Goal: Task Accomplishment & Management: Manage account settings

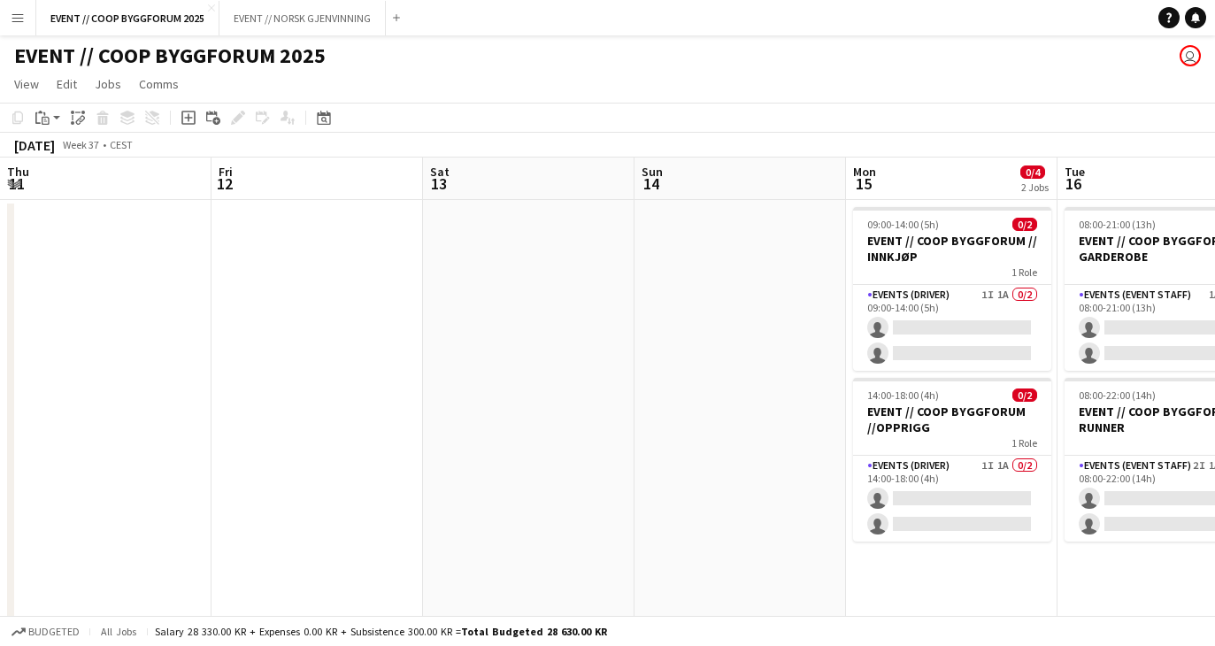
scroll to position [0, 411]
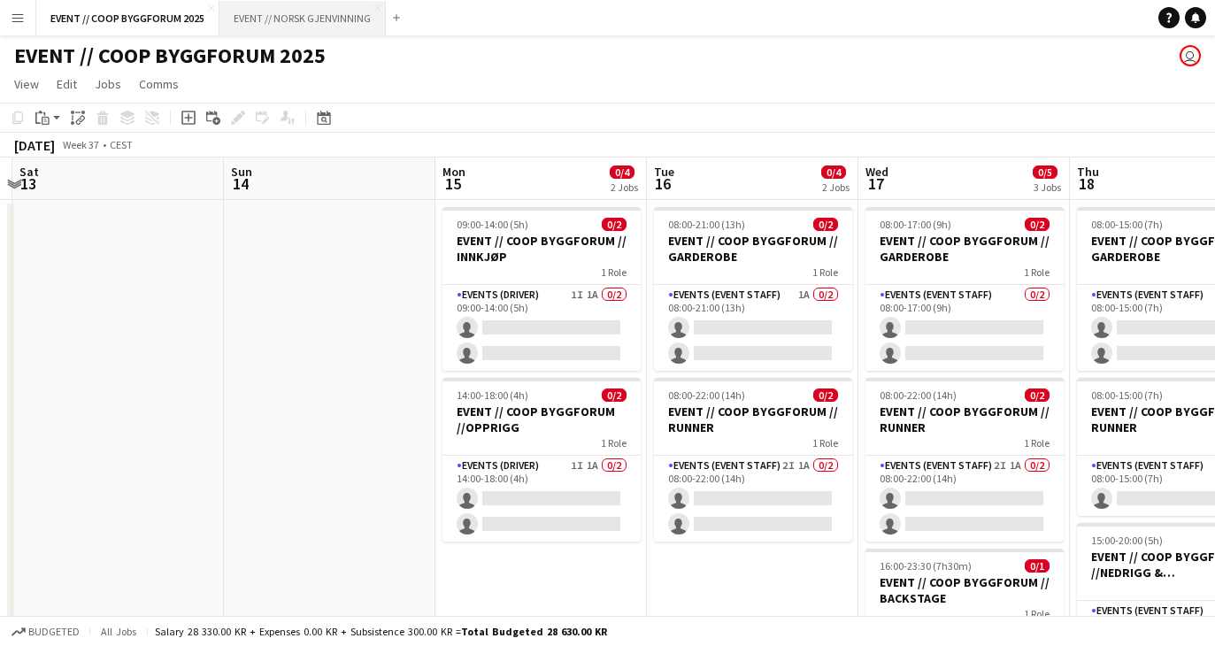
click at [306, 15] on button "EVENT // NORSK GJENVINNING Close" at bounding box center [302, 18] width 166 height 35
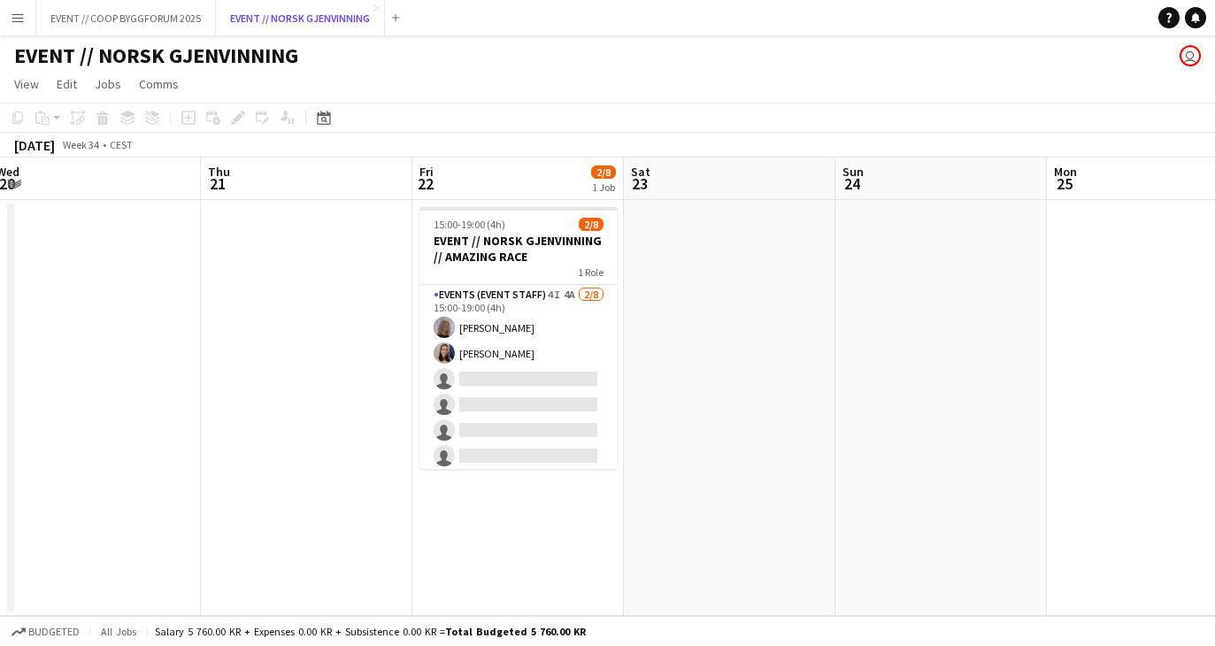
scroll to position [0, 692]
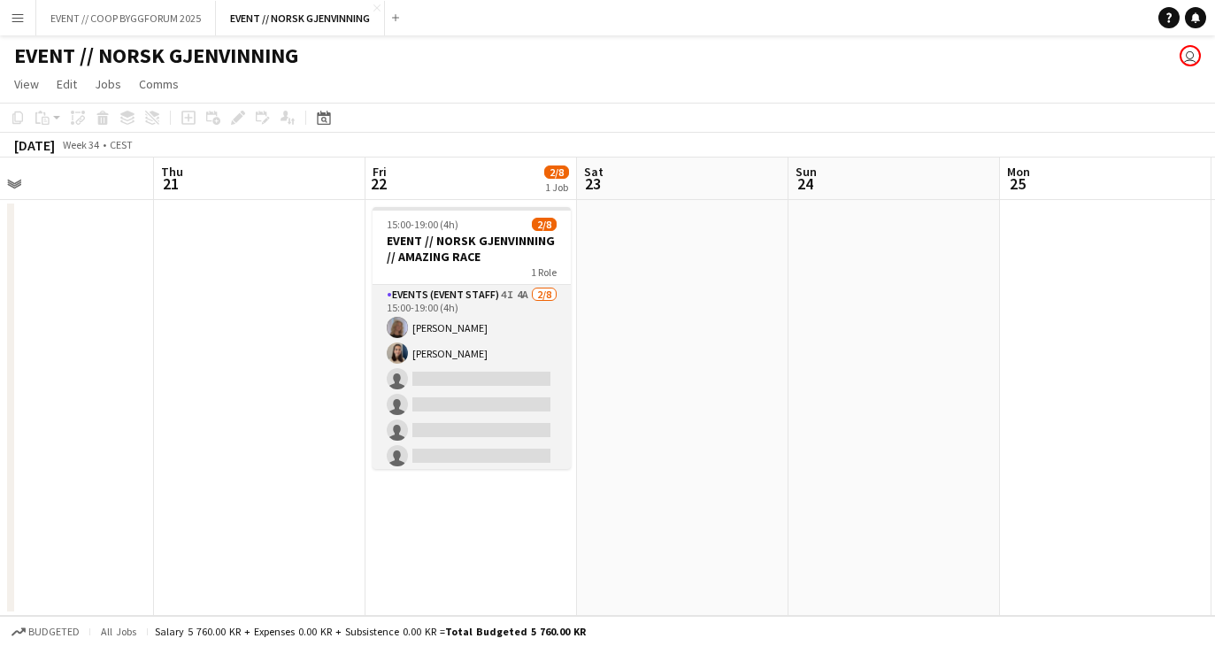
click at [470, 427] on app-card-role "Events (Event Staff) 4I 4A [DATE] 15:00-19:00 (4h) [PERSON_NAME] Saga [PERSON_N…" at bounding box center [472, 405] width 198 height 240
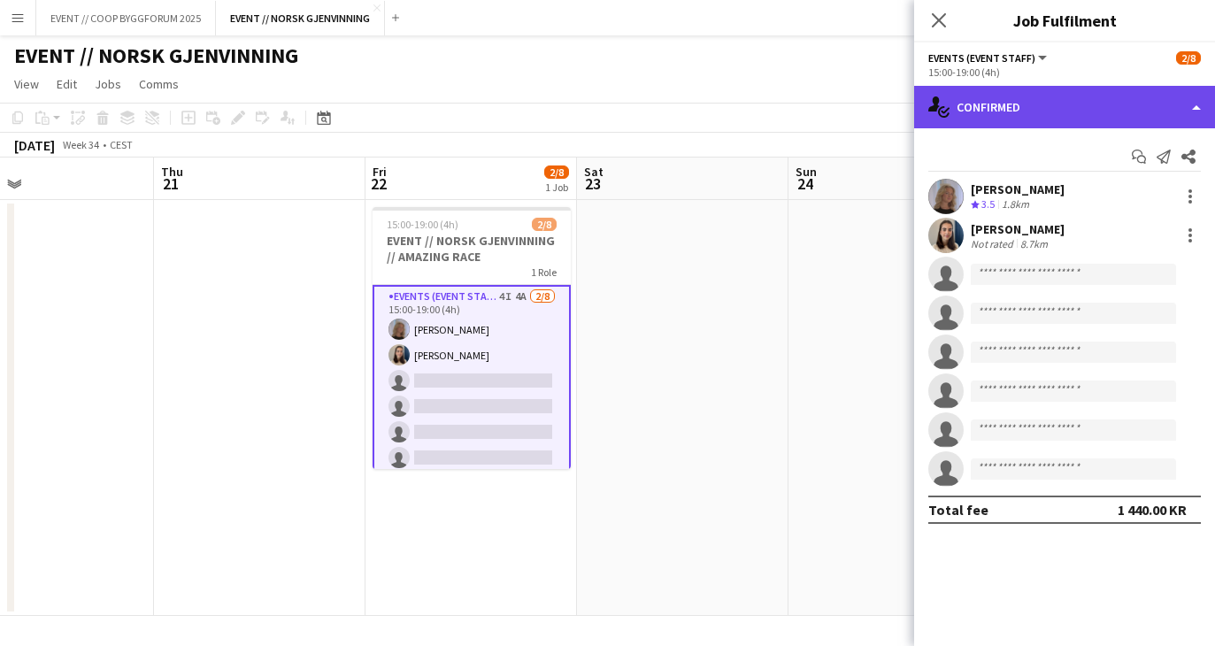
click at [1060, 94] on div "single-neutral-actions-check-2 Confirmed" at bounding box center [1064, 107] width 301 height 42
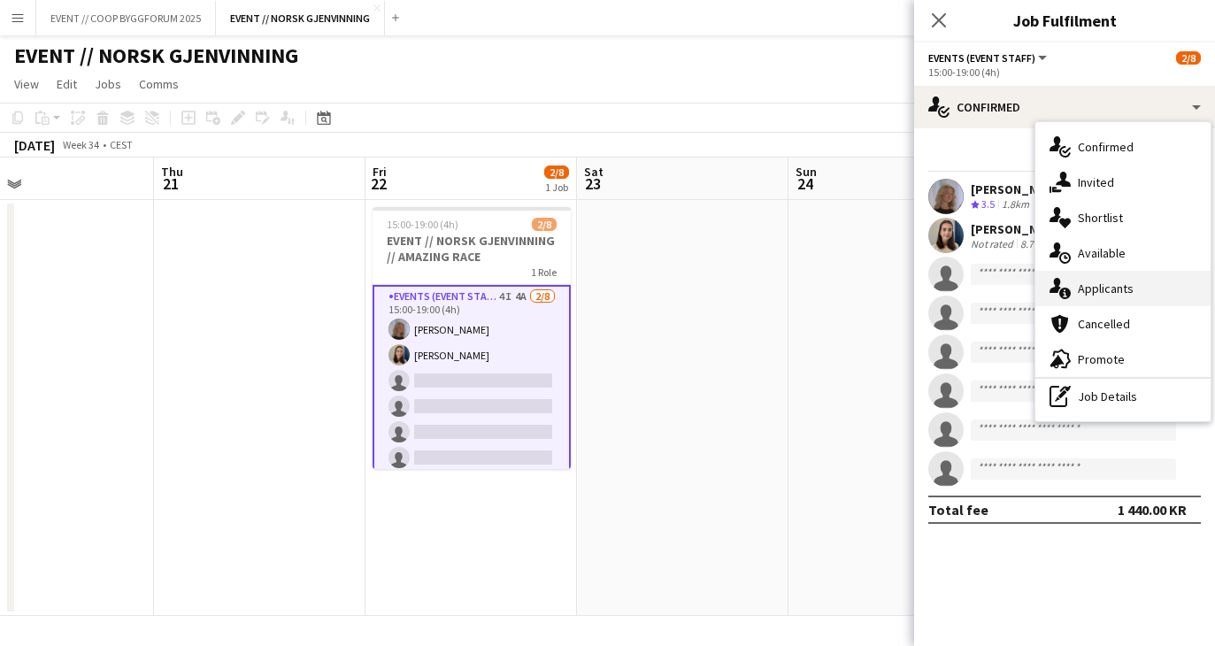
click at [1106, 293] on div "single-neutral-actions-information Applicants" at bounding box center [1122, 288] width 175 height 35
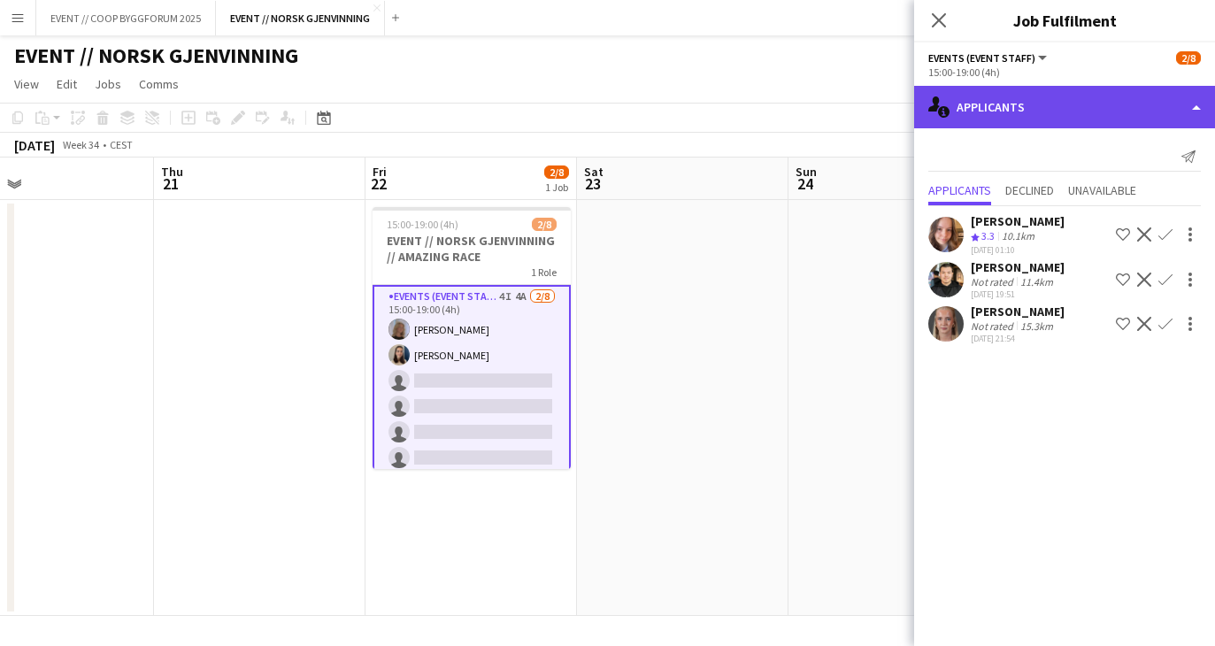
click at [1043, 111] on div "single-neutral-actions-information Applicants" at bounding box center [1064, 107] width 301 height 42
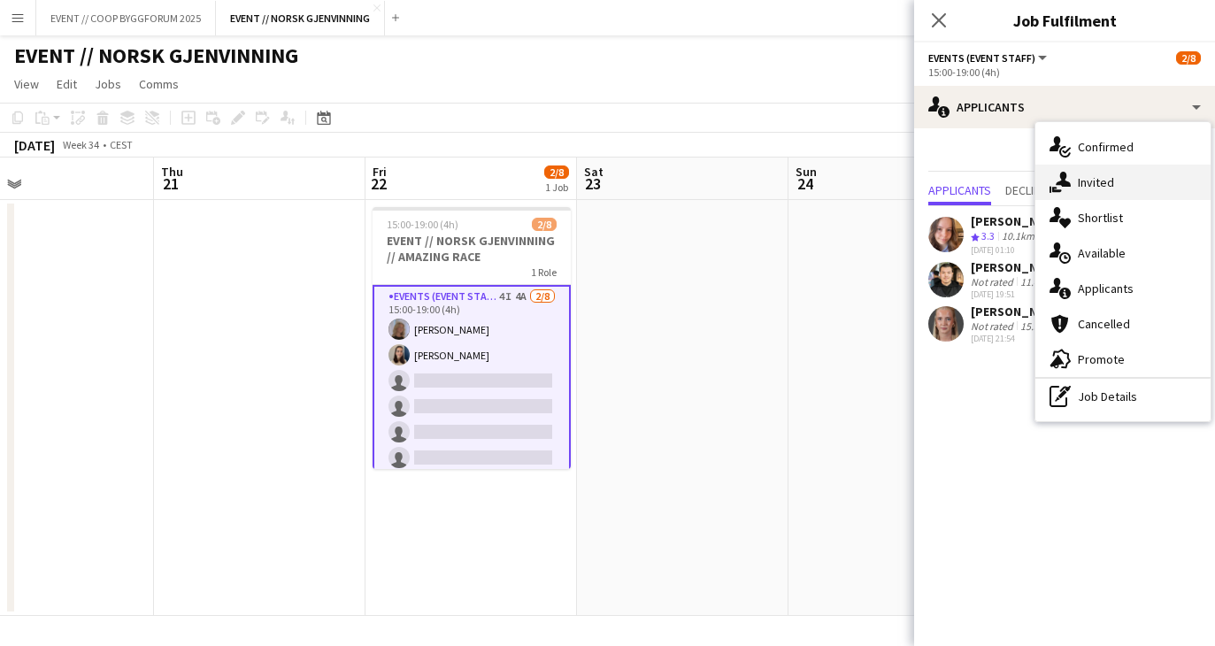
click at [1077, 184] on div "single-neutral-actions-share-1 Invited" at bounding box center [1122, 182] width 175 height 35
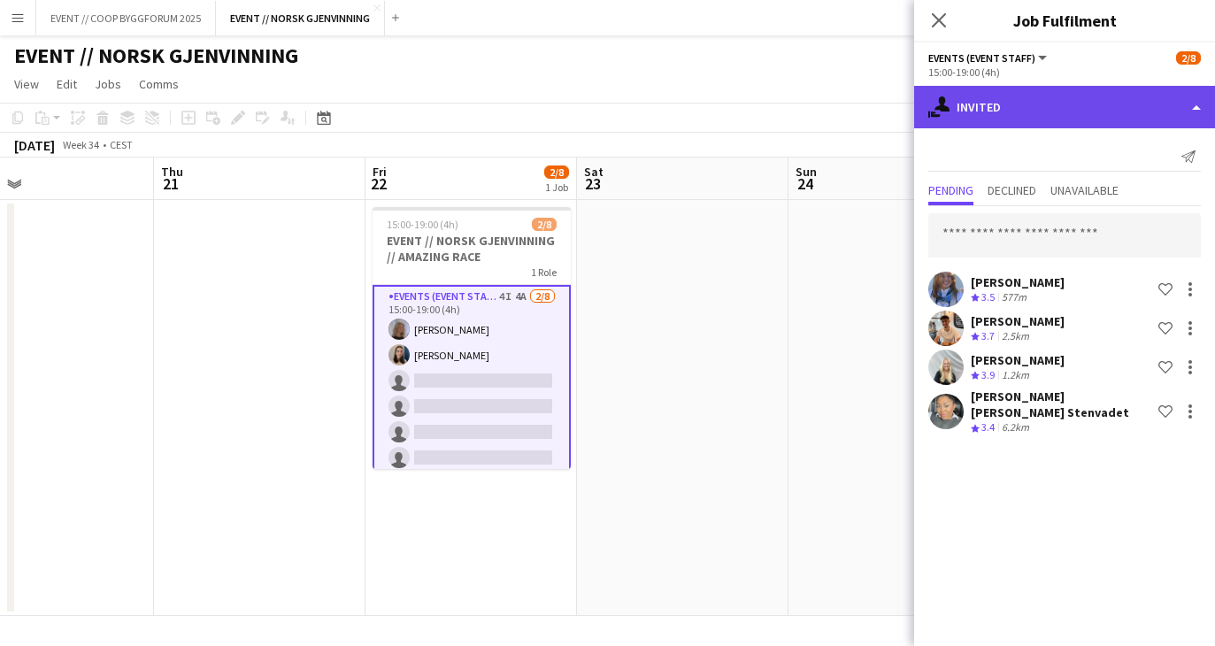
click at [1051, 111] on div "single-neutral-actions-share-1 Invited" at bounding box center [1064, 107] width 301 height 42
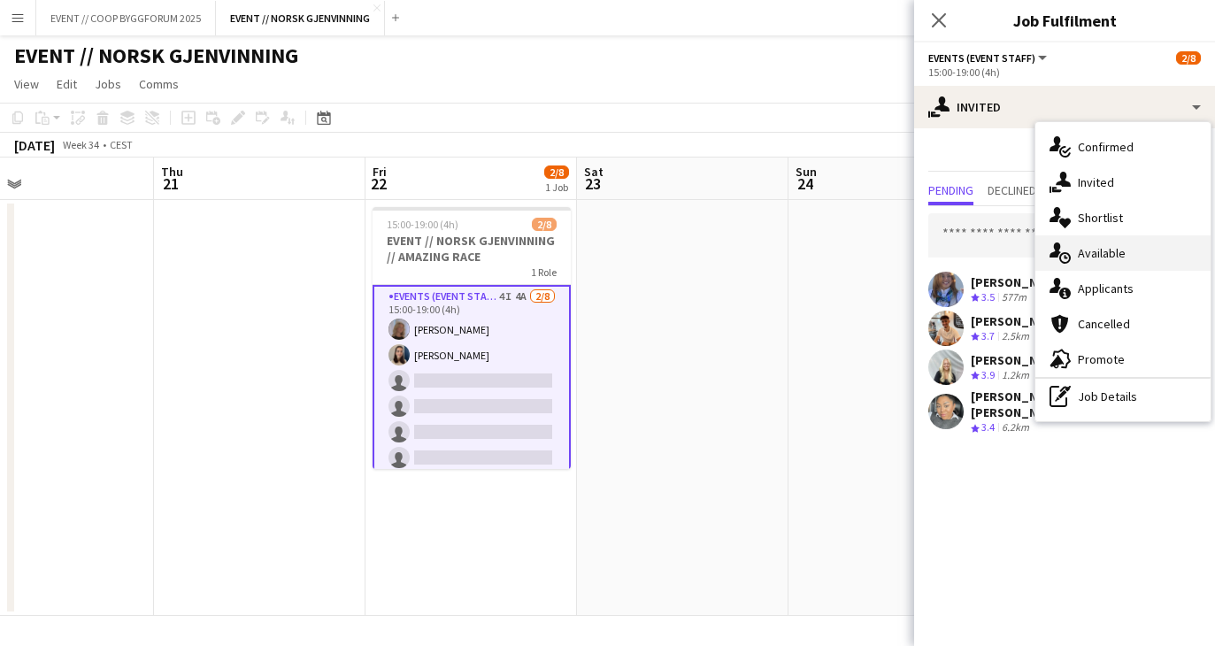
click at [1100, 259] on div "single-neutral-actions-upload Available" at bounding box center [1122, 252] width 175 height 35
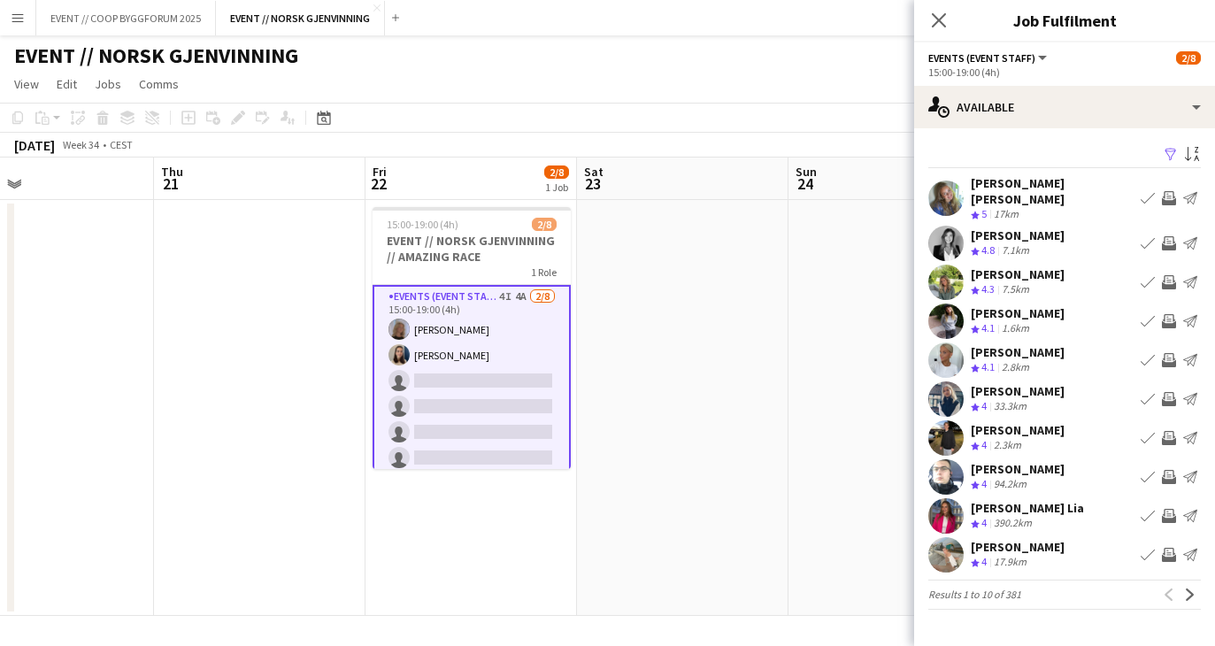
click at [953, 189] on app-user-avatar at bounding box center [945, 198] width 35 height 35
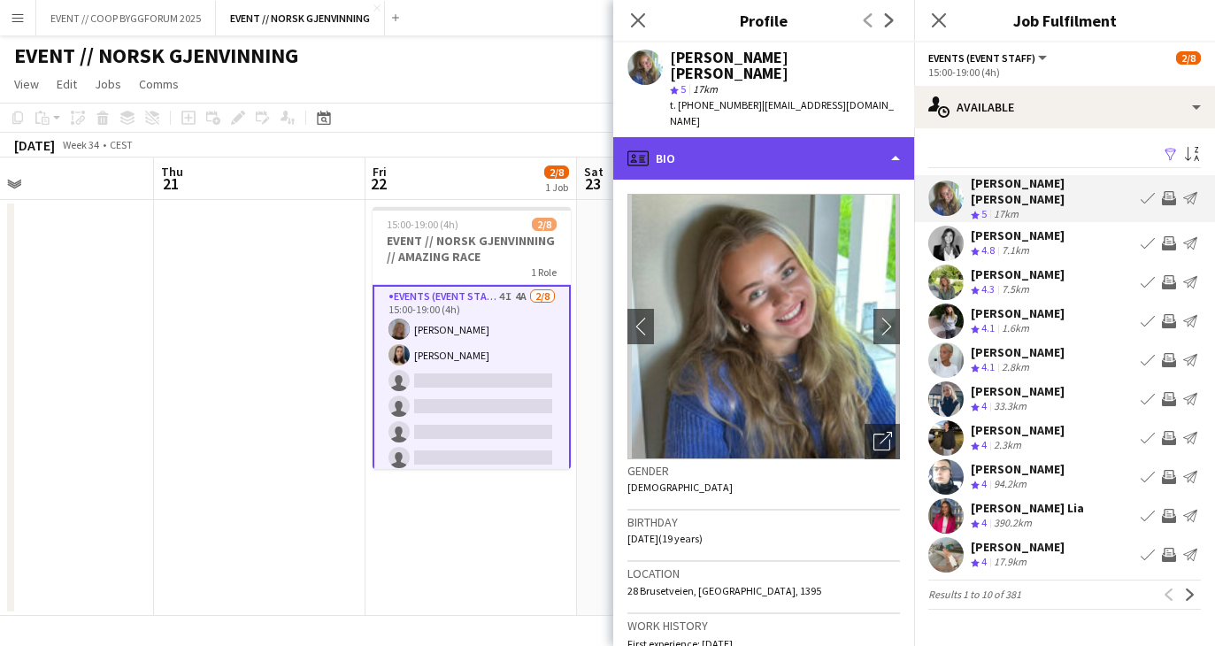
click at [791, 137] on div "profile Bio" at bounding box center [763, 158] width 301 height 42
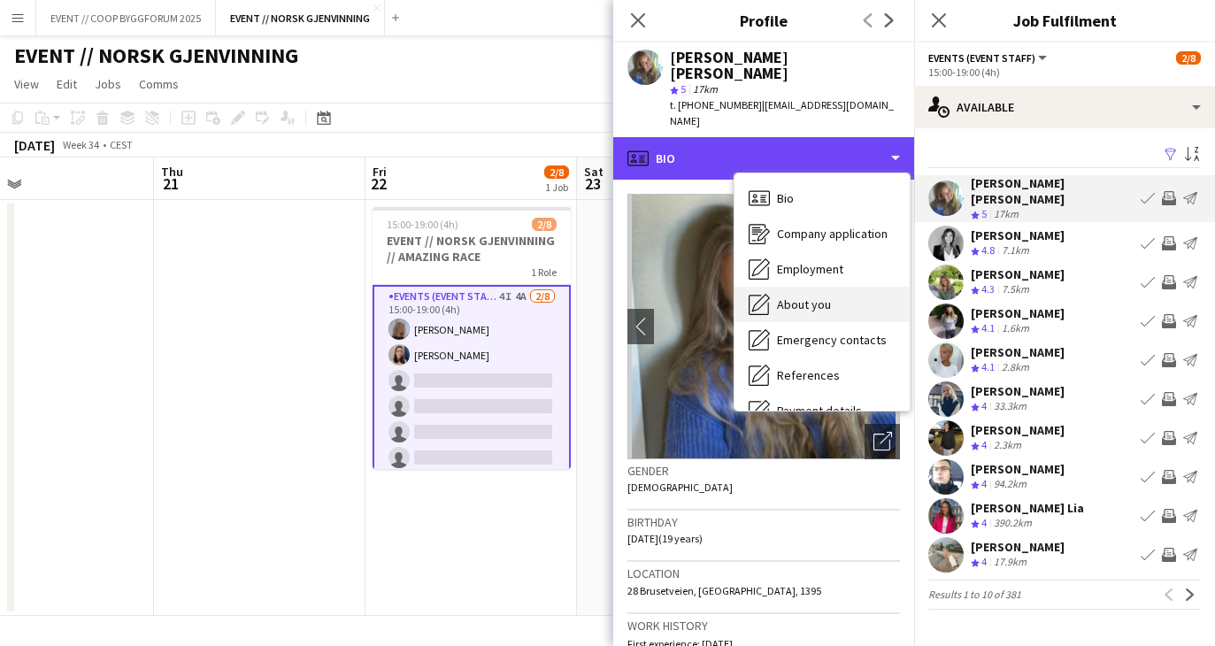
scroll to position [166, 0]
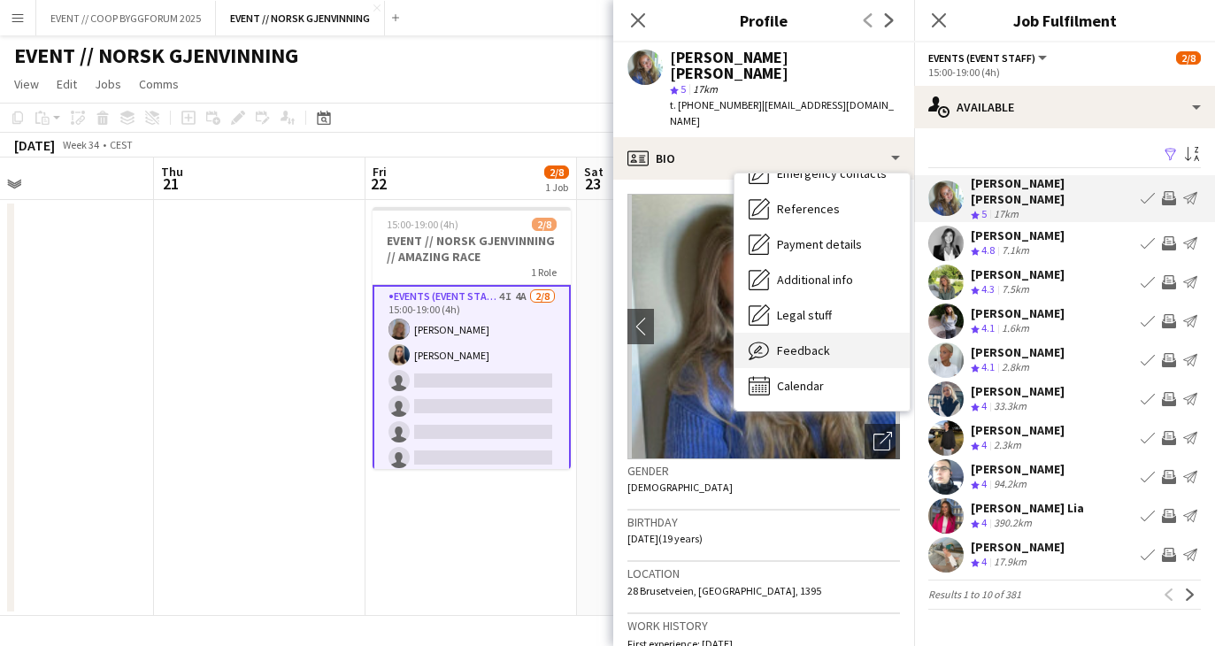
click at [789, 343] on span "Feedback" at bounding box center [803, 351] width 53 height 16
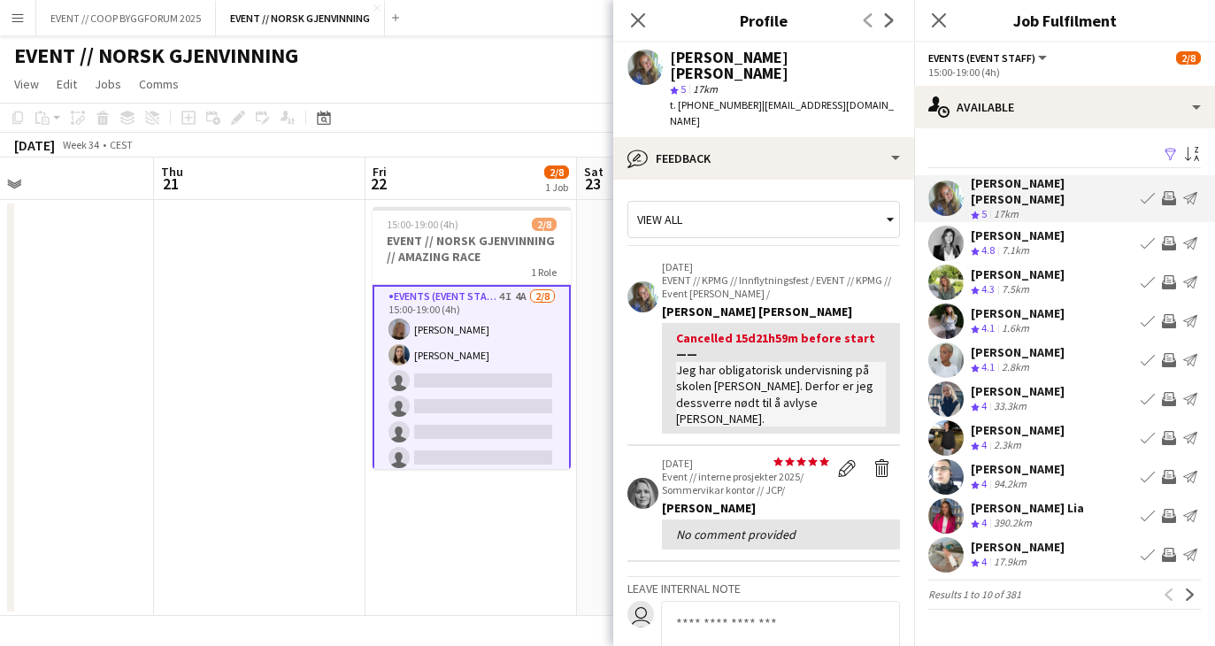
click at [947, 365] on app-user-avatar at bounding box center [945, 360] width 35 height 35
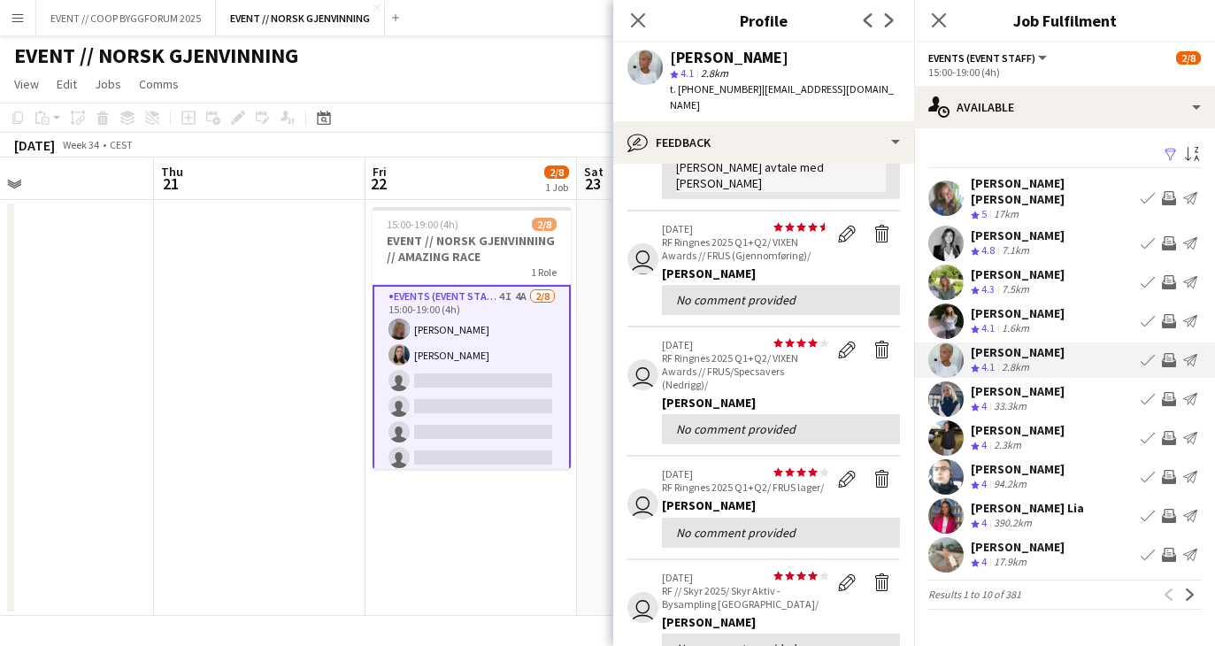
scroll to position [345, 0]
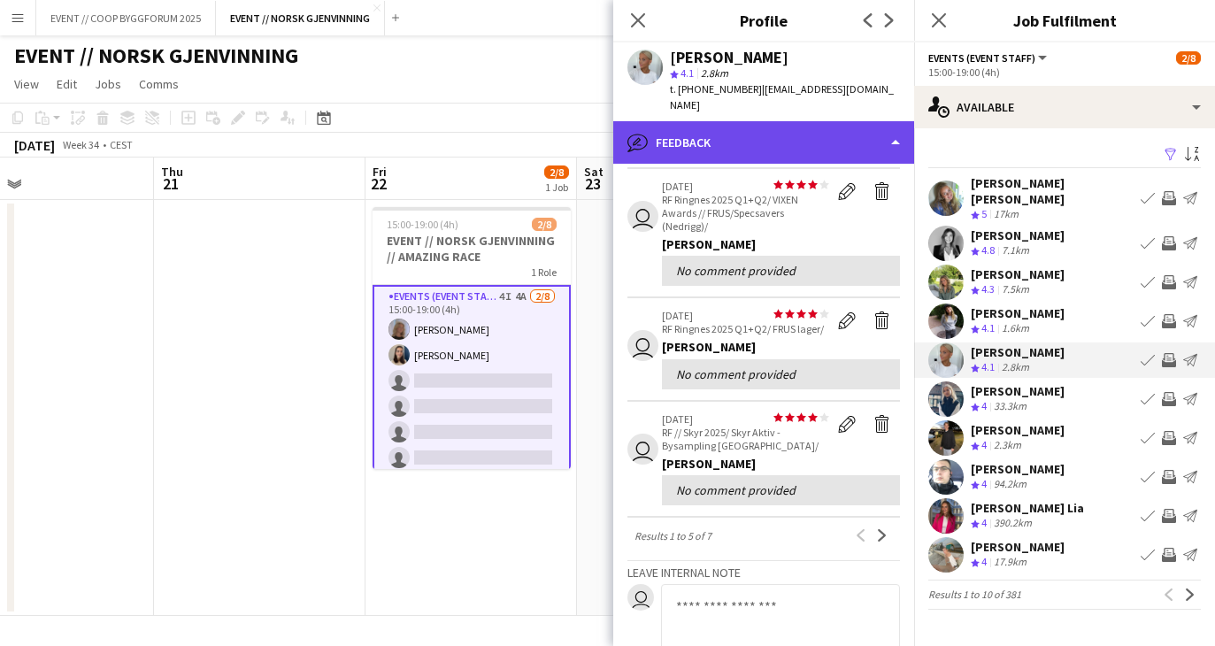
click at [691, 121] on div "bubble-pencil Feedback" at bounding box center [763, 142] width 301 height 42
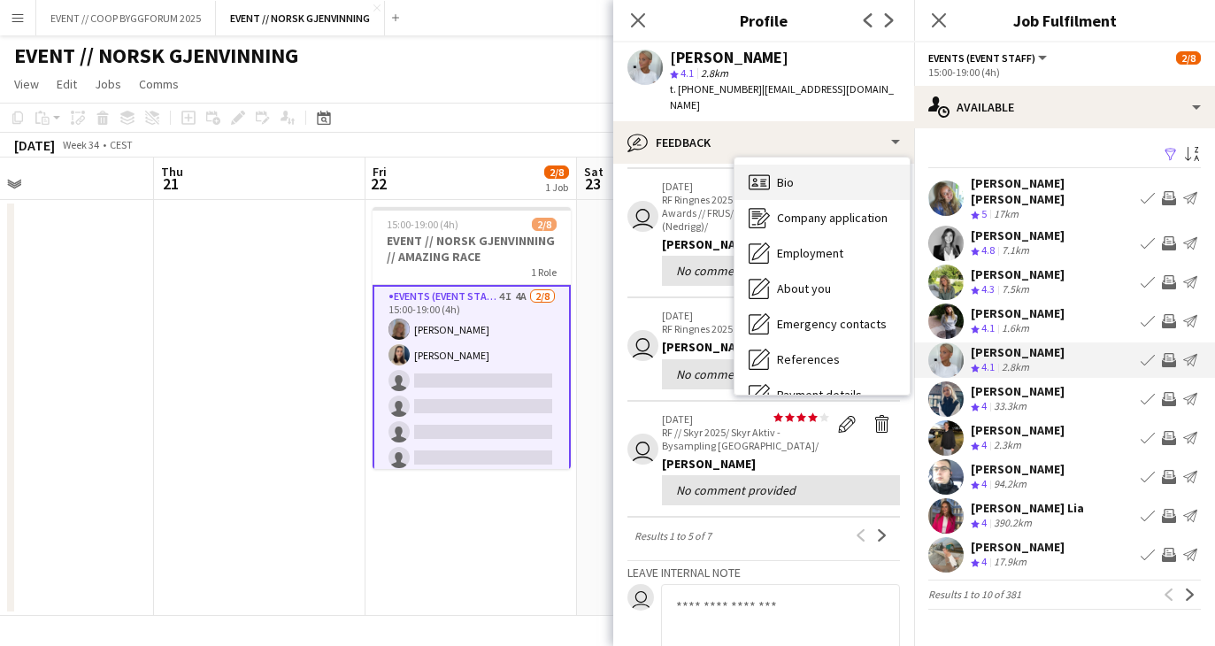
click at [806, 165] on div "Bio Bio" at bounding box center [822, 182] width 175 height 35
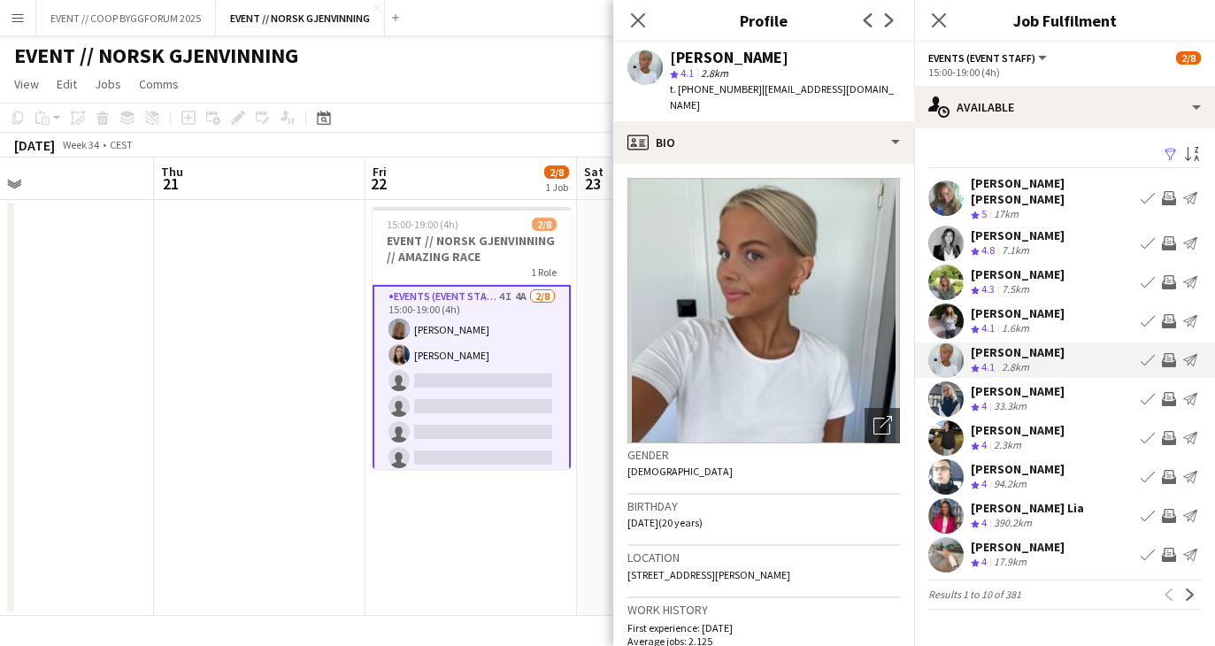
click at [1166, 392] on app-icon "Invite crew" at bounding box center [1169, 399] width 14 height 14
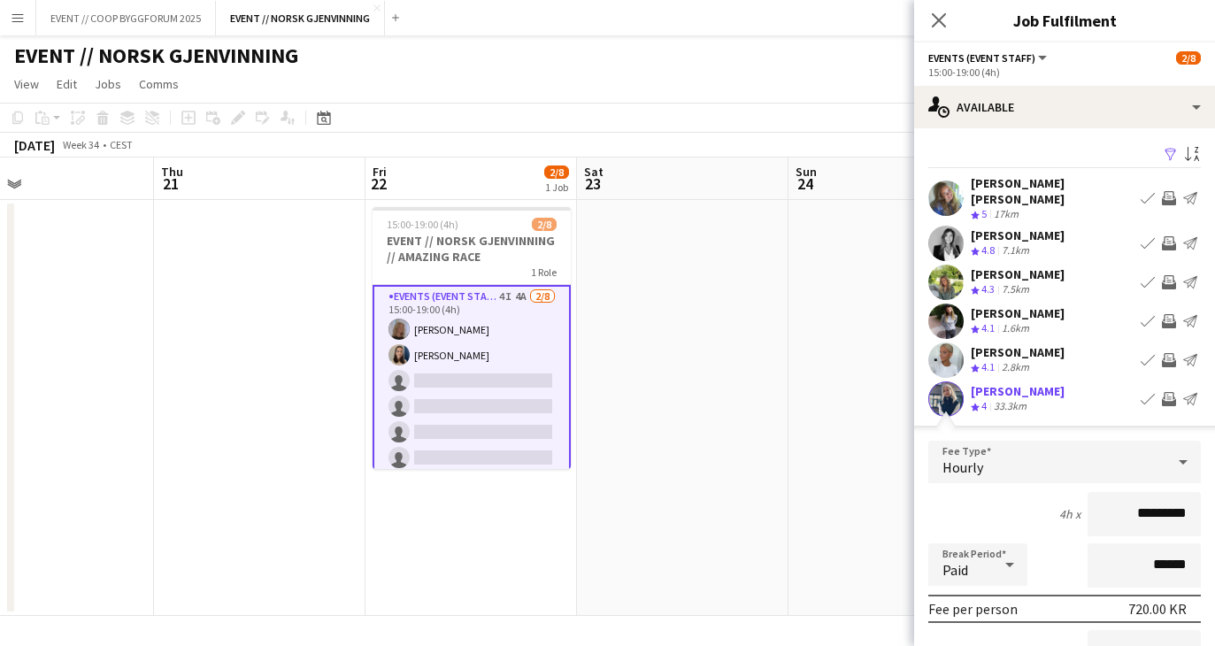
scroll to position [375, 0]
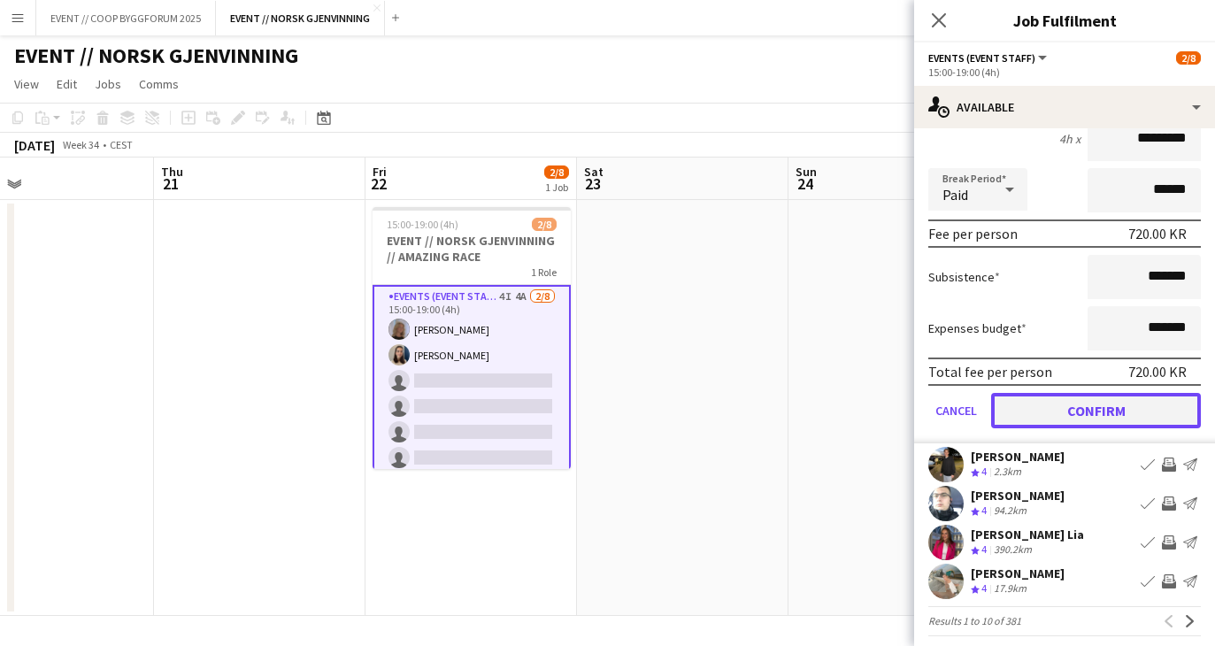
click at [1094, 393] on button "Confirm" at bounding box center [1096, 410] width 210 height 35
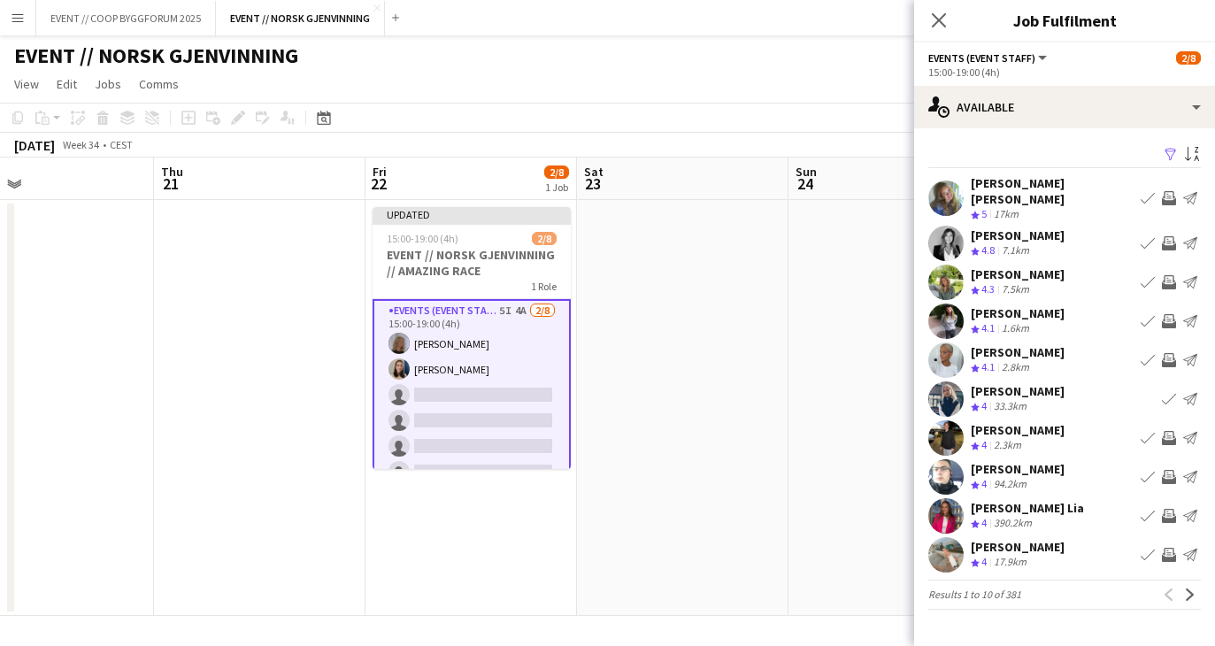
scroll to position [0, 0]
click at [948, 550] on app-user-avatar at bounding box center [945, 554] width 35 height 35
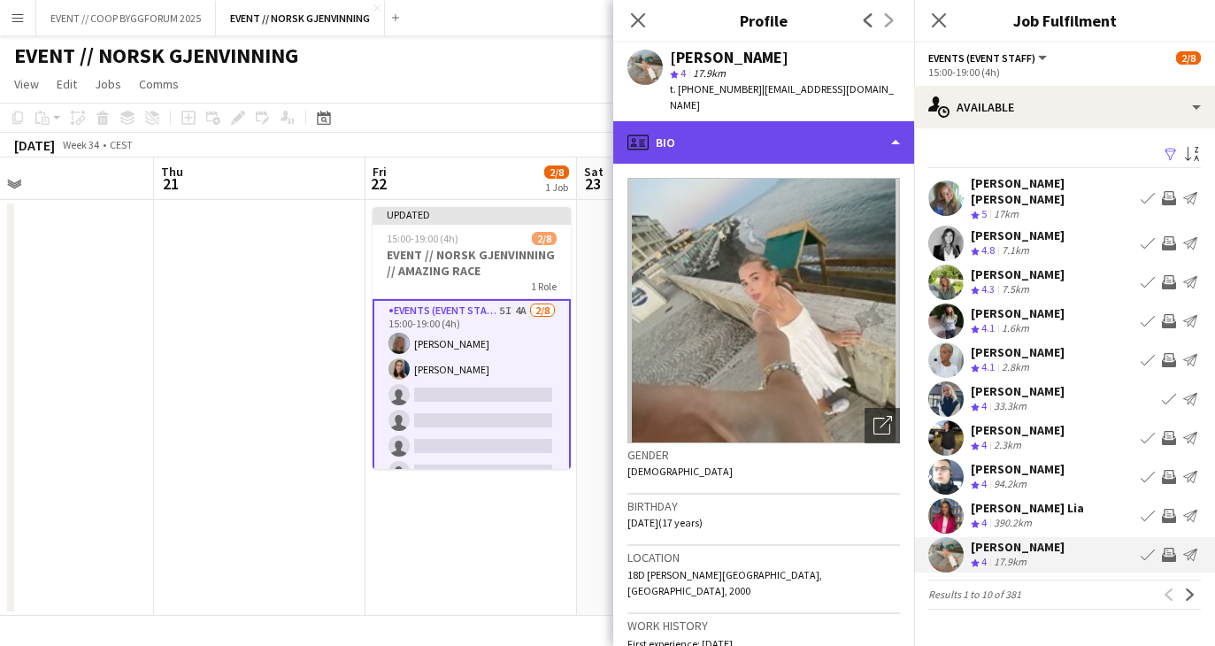
click at [810, 130] on div "profile Bio" at bounding box center [763, 142] width 301 height 42
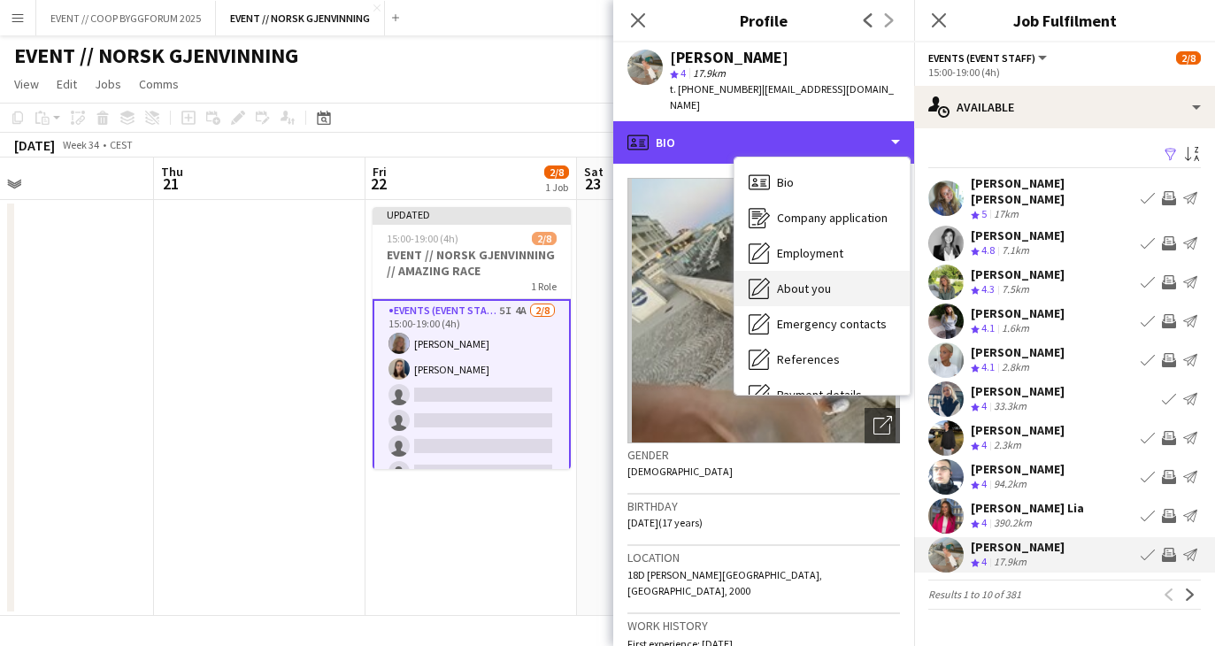
scroll to position [166, 0]
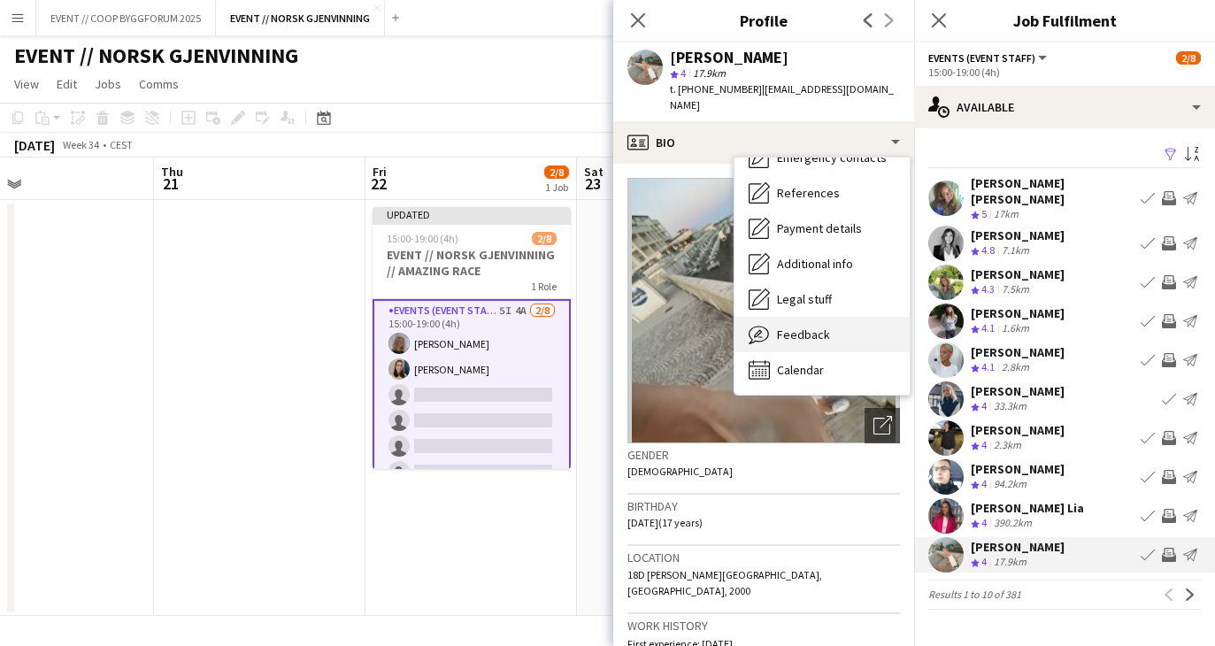
click at [798, 327] on span "Feedback" at bounding box center [803, 335] width 53 height 16
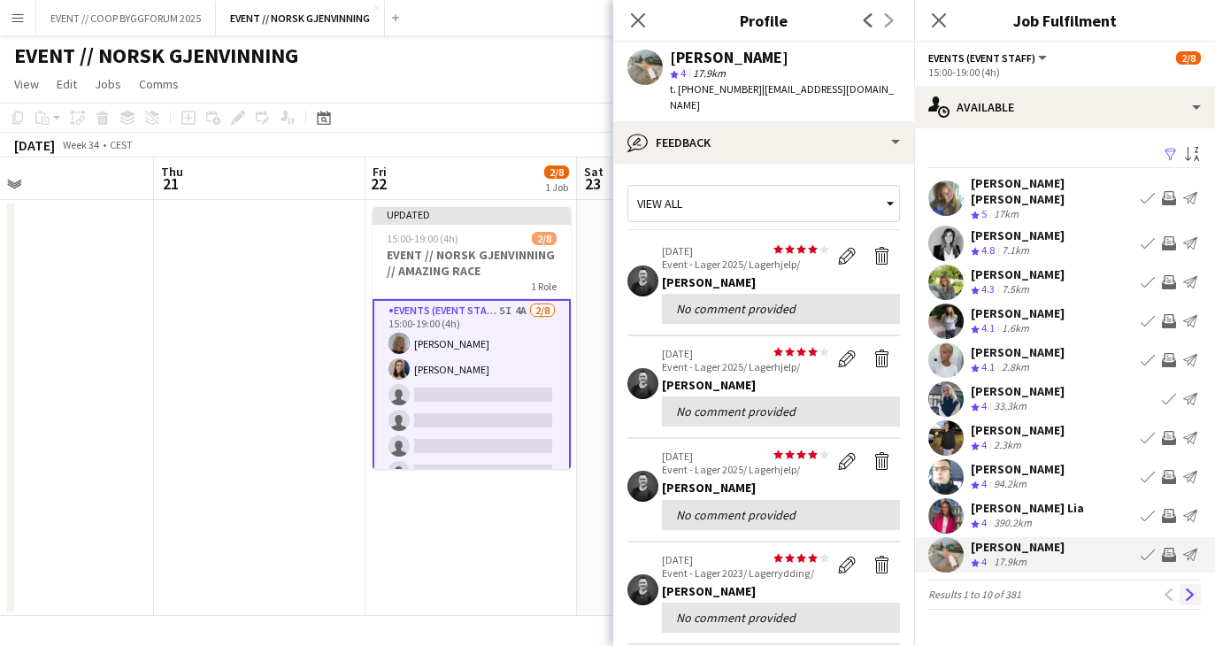
click at [1189, 589] on app-icon "Next" at bounding box center [1190, 595] width 12 height 12
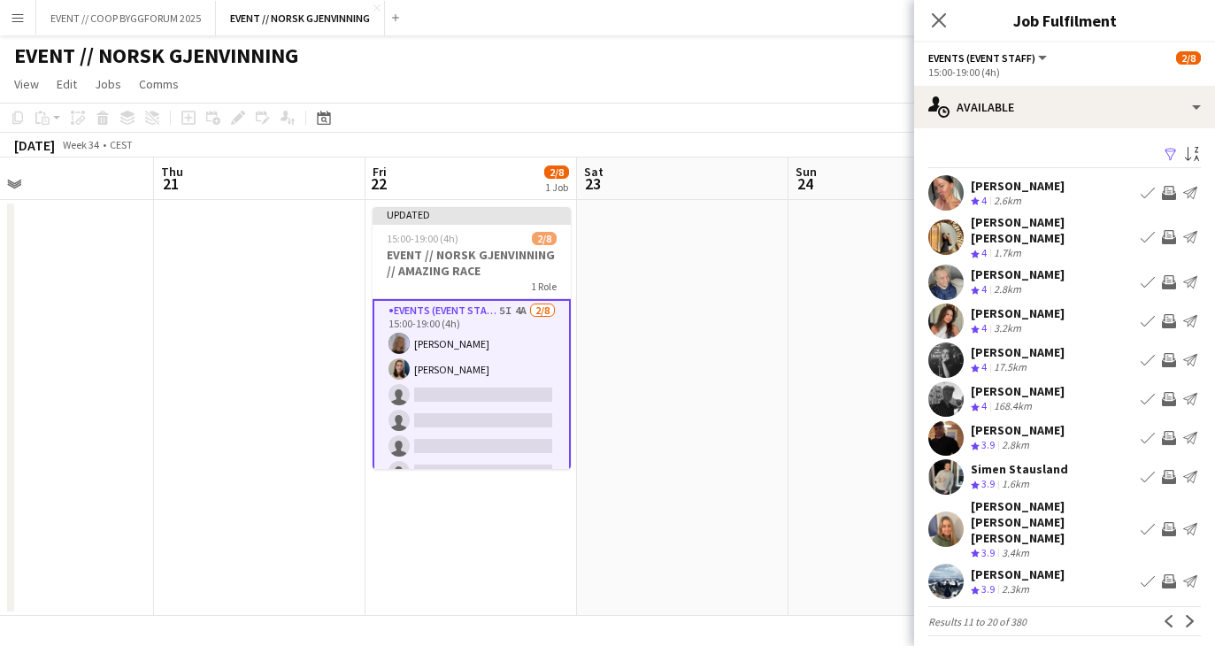
click at [1189, 611] on button "Next" at bounding box center [1190, 621] width 21 height 21
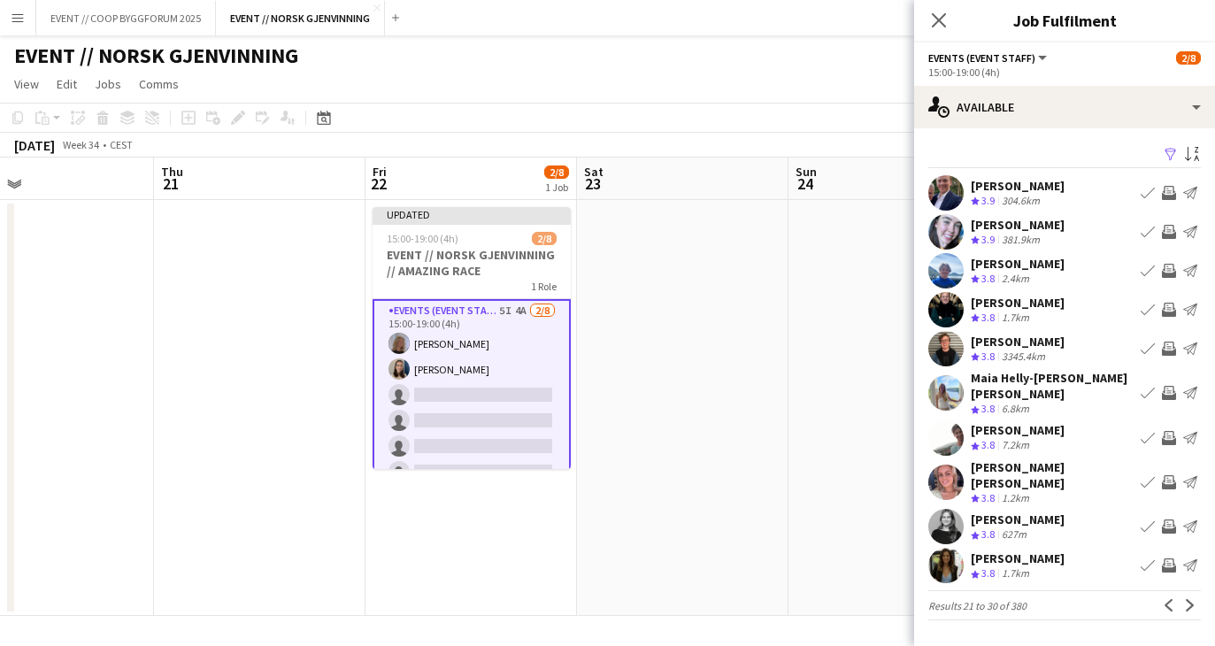
click at [1164, 235] on app-icon "Invite crew" at bounding box center [1169, 232] width 14 height 14
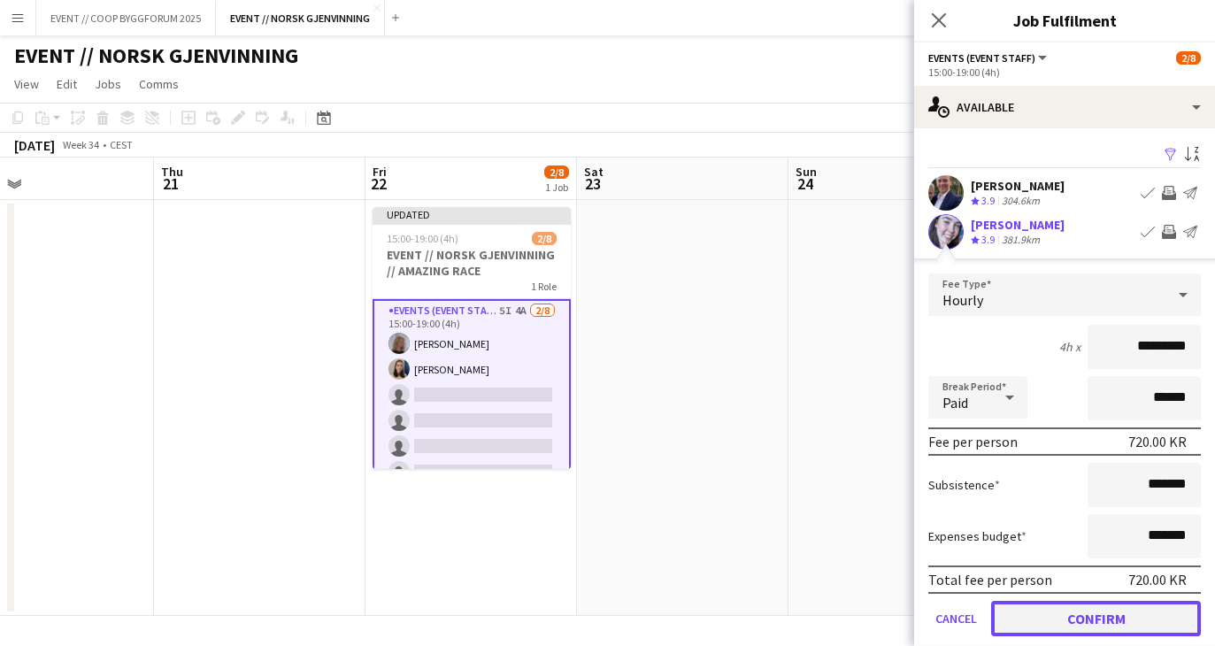
click at [1132, 614] on button "Confirm" at bounding box center [1096, 618] width 210 height 35
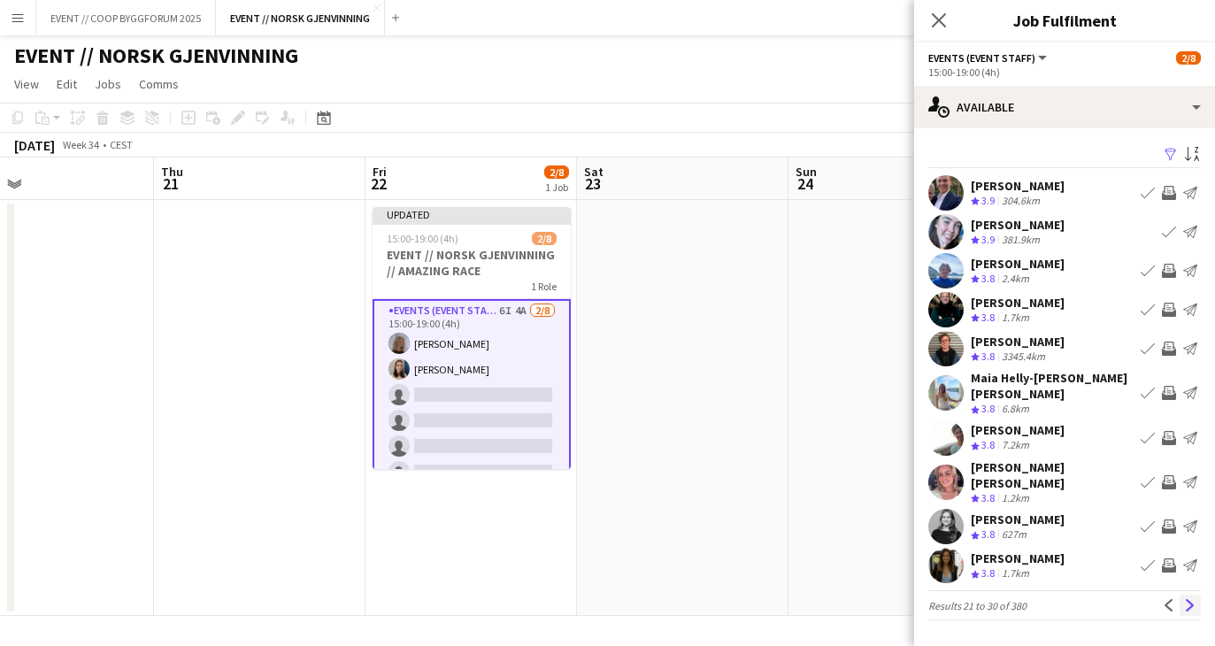
click at [1194, 599] on app-icon "Next" at bounding box center [1190, 605] width 12 height 12
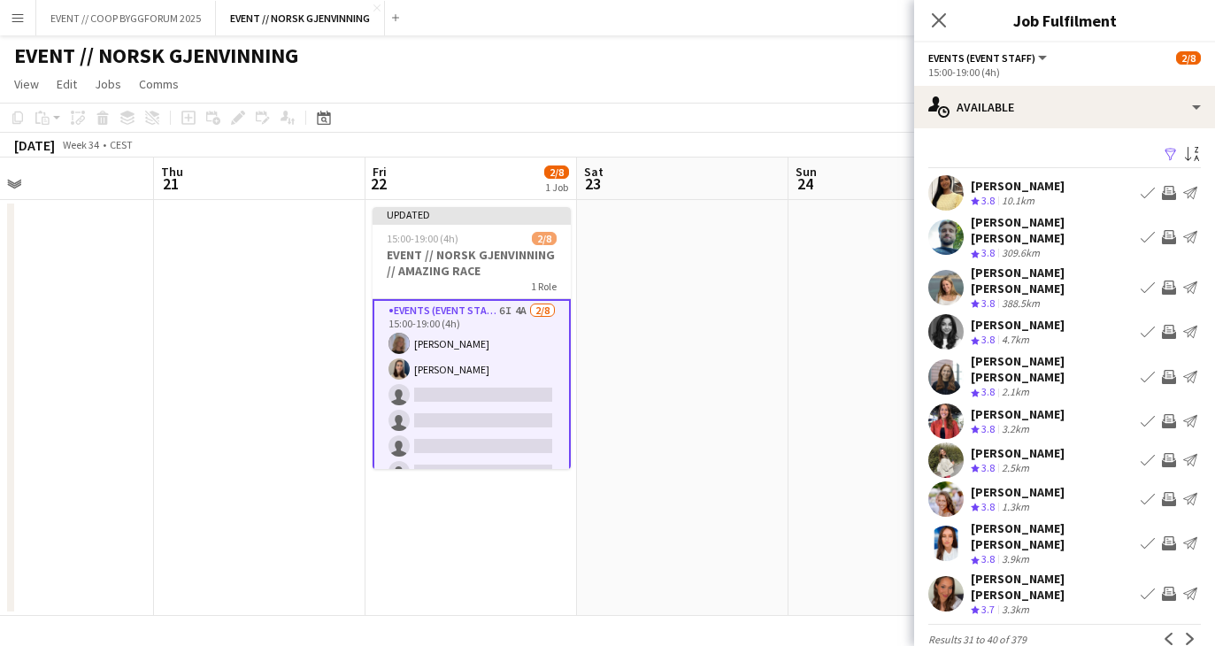
click at [1171, 453] on app-icon "Invite crew" at bounding box center [1169, 460] width 14 height 14
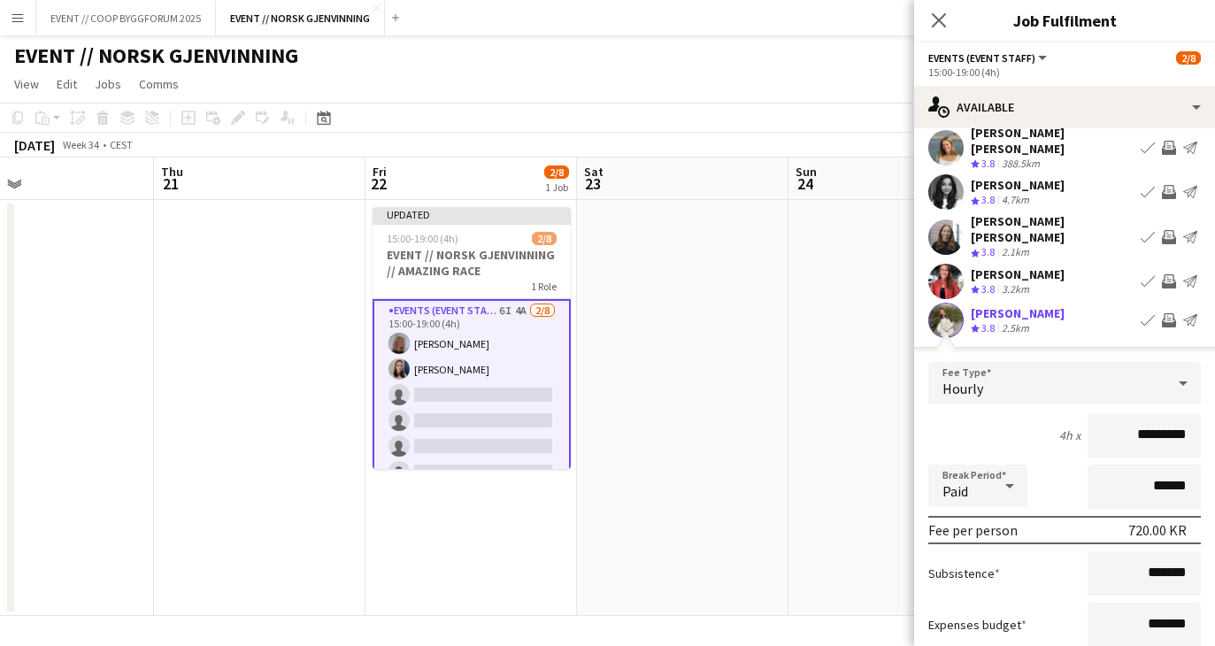
scroll to position [144, 0]
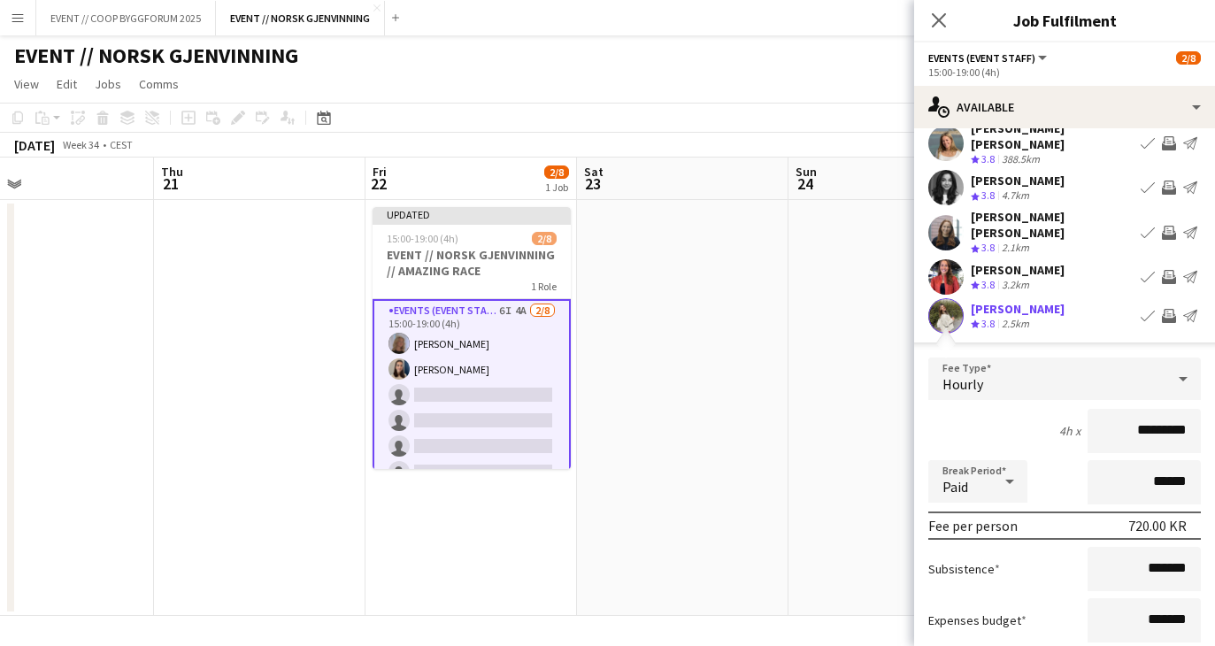
click at [1172, 309] on app-icon "Invite crew" at bounding box center [1169, 316] width 14 height 14
click at [1048, 298] on div "[PERSON_NAME] Crew rating 3.8 2.5km Book crew Invite crew Send notification" at bounding box center [1064, 315] width 301 height 35
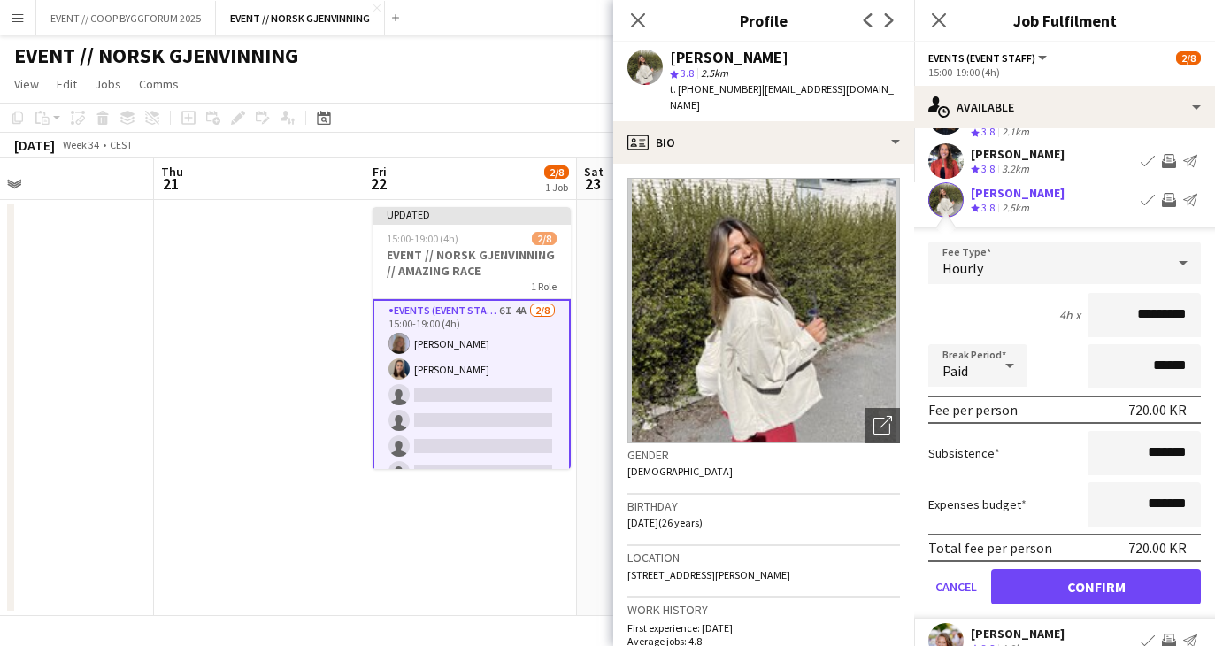
scroll to position [263, 0]
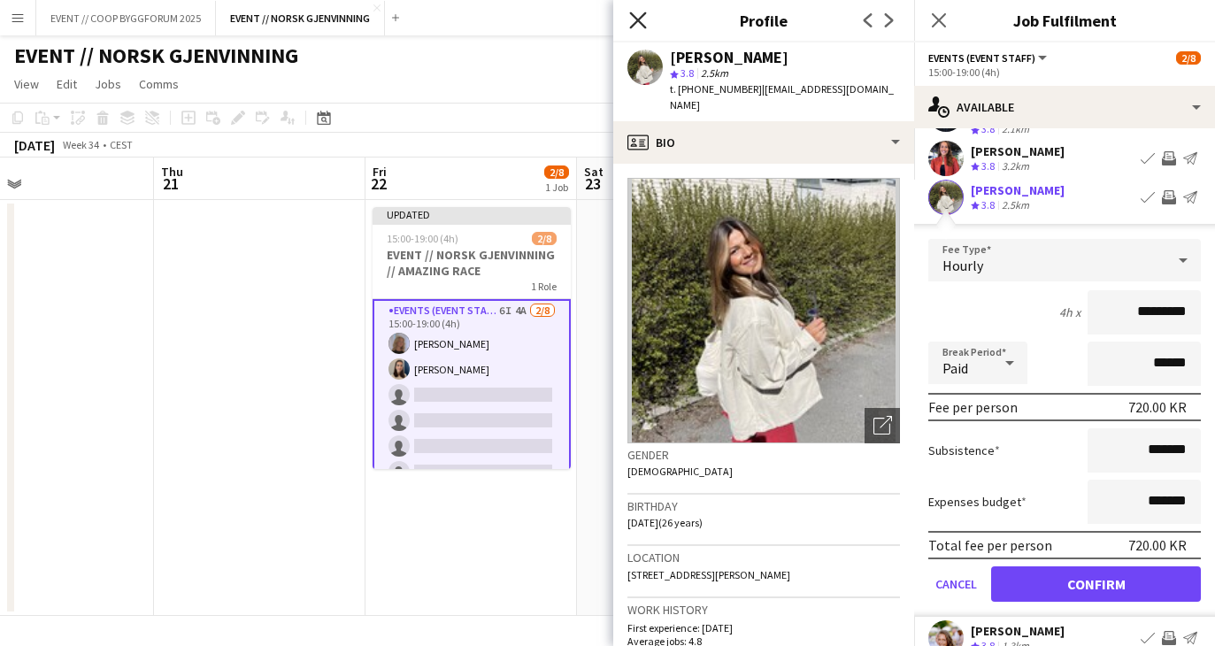
click at [639, 18] on icon at bounding box center [637, 20] width 17 height 17
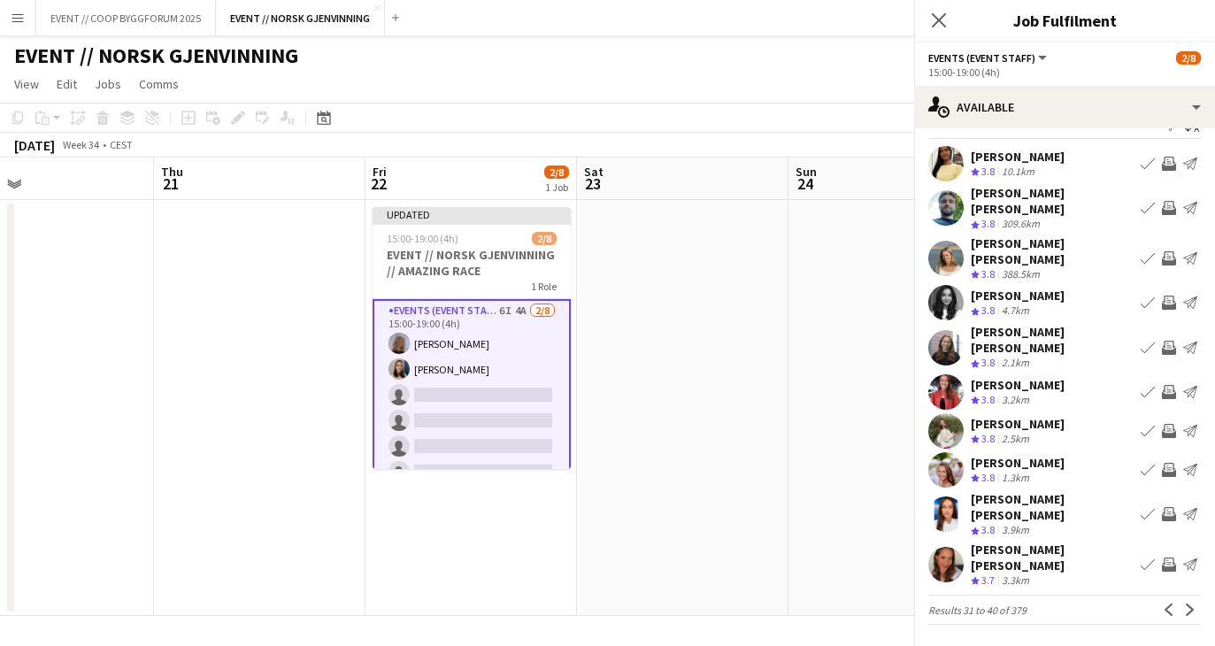
scroll to position [0, 0]
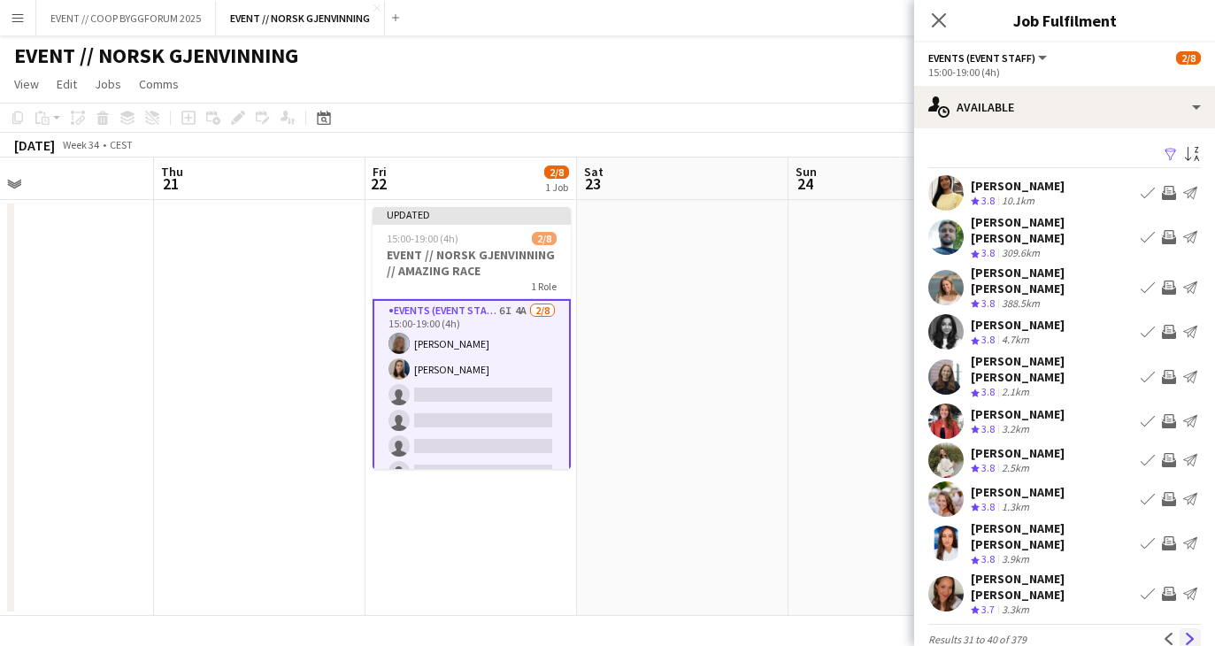
click at [1197, 628] on button "Next" at bounding box center [1190, 638] width 21 height 21
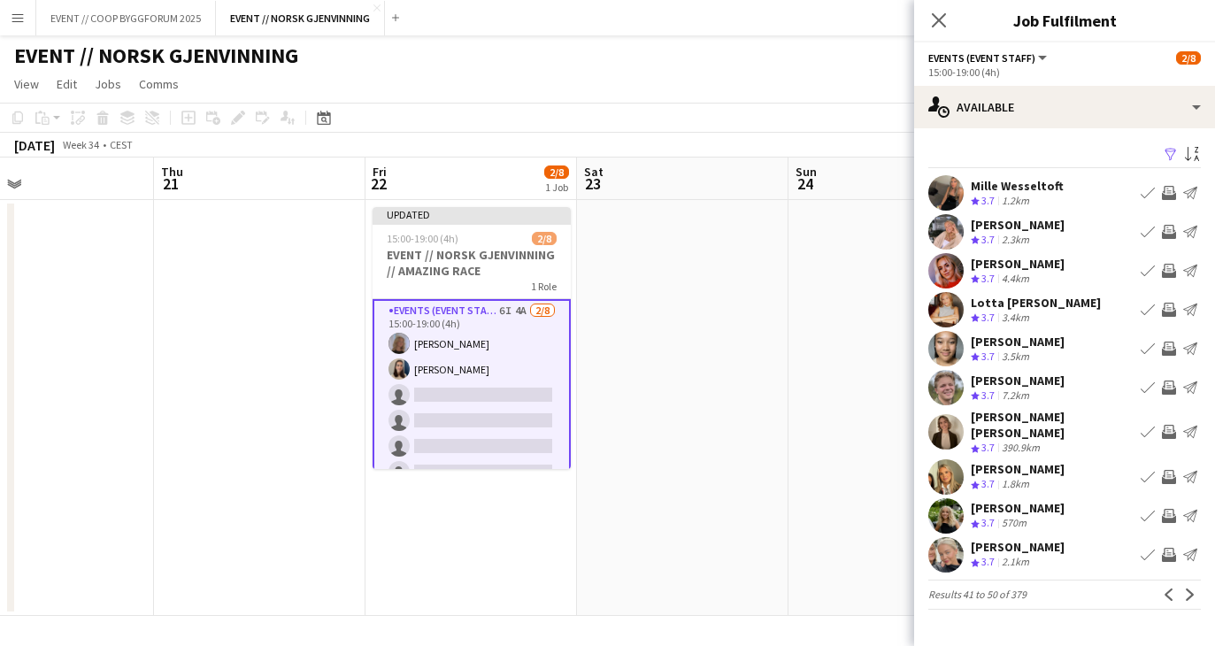
click at [1197, 584] on button "Next" at bounding box center [1190, 594] width 21 height 21
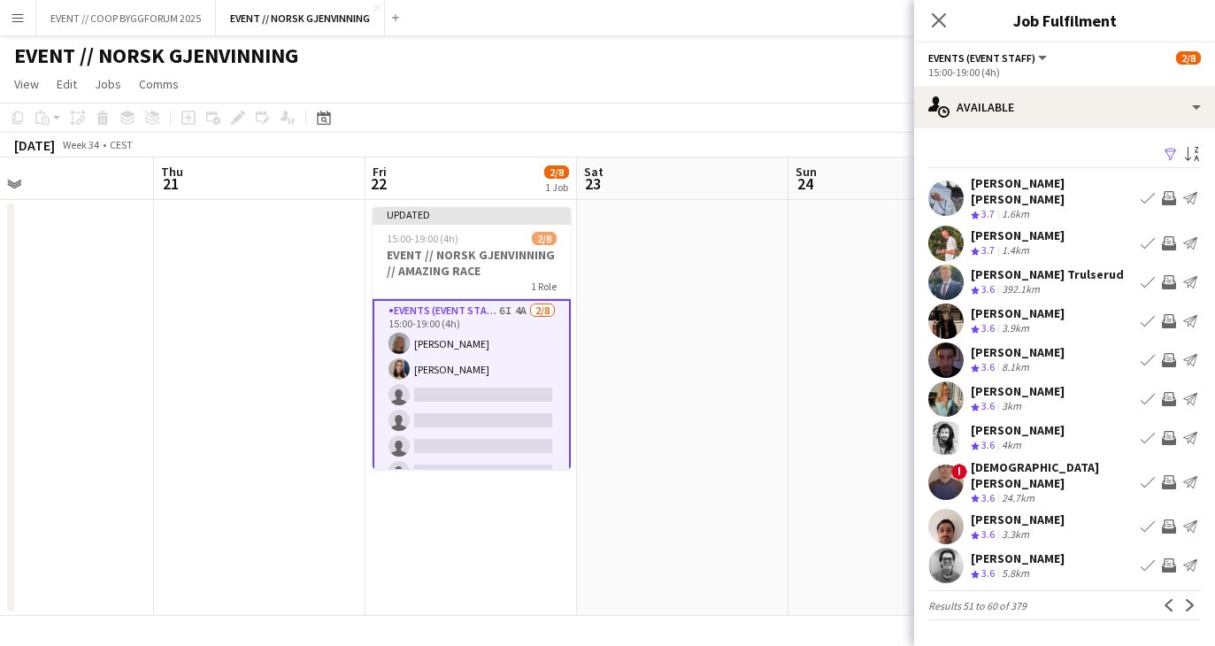
click at [952, 190] on app-user-avatar at bounding box center [945, 198] width 35 height 35
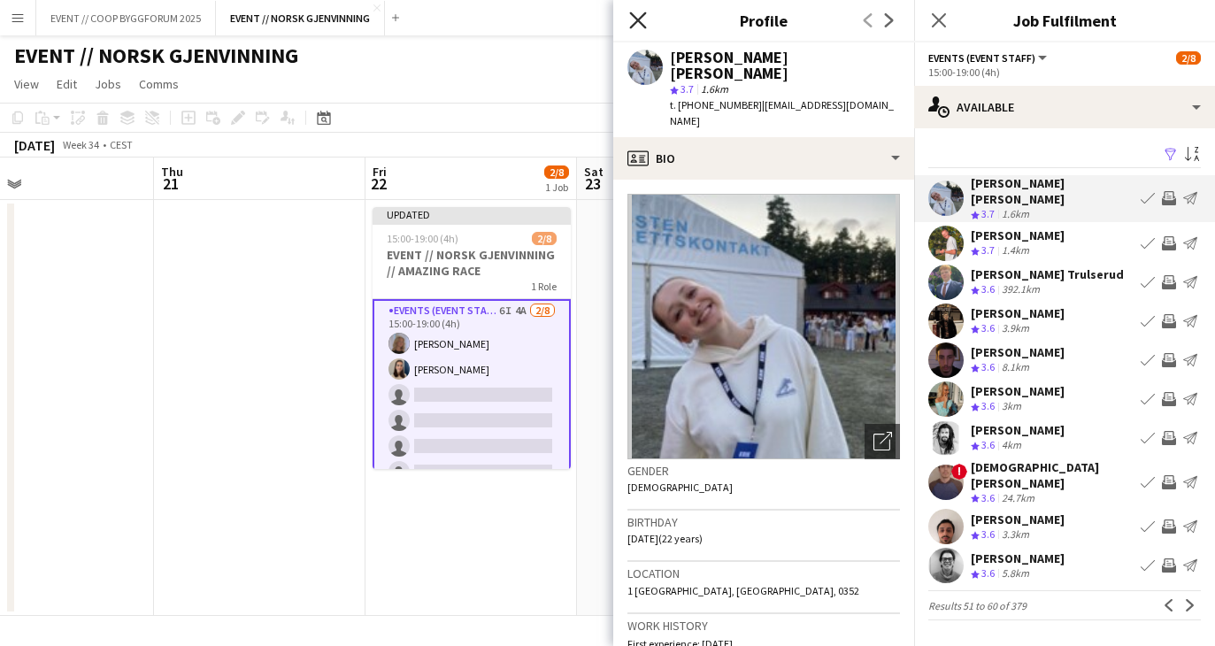
click at [636, 14] on icon "Close pop-in" at bounding box center [637, 20] width 17 height 17
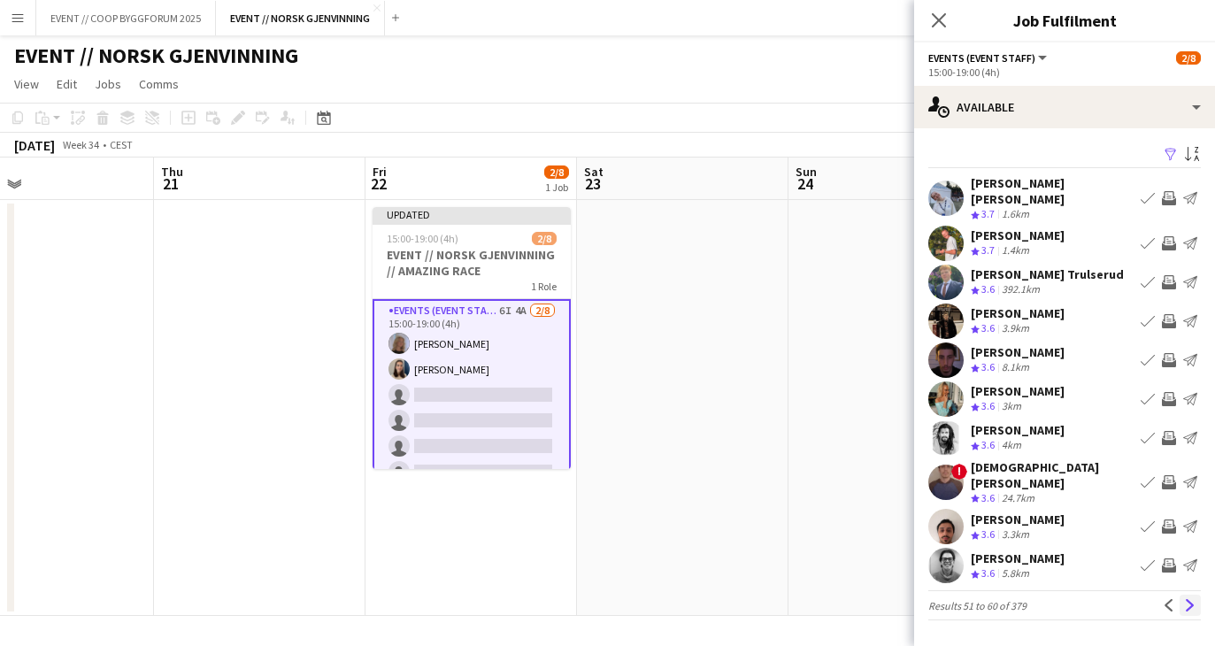
click at [1189, 599] on app-icon "Next" at bounding box center [1190, 605] width 12 height 12
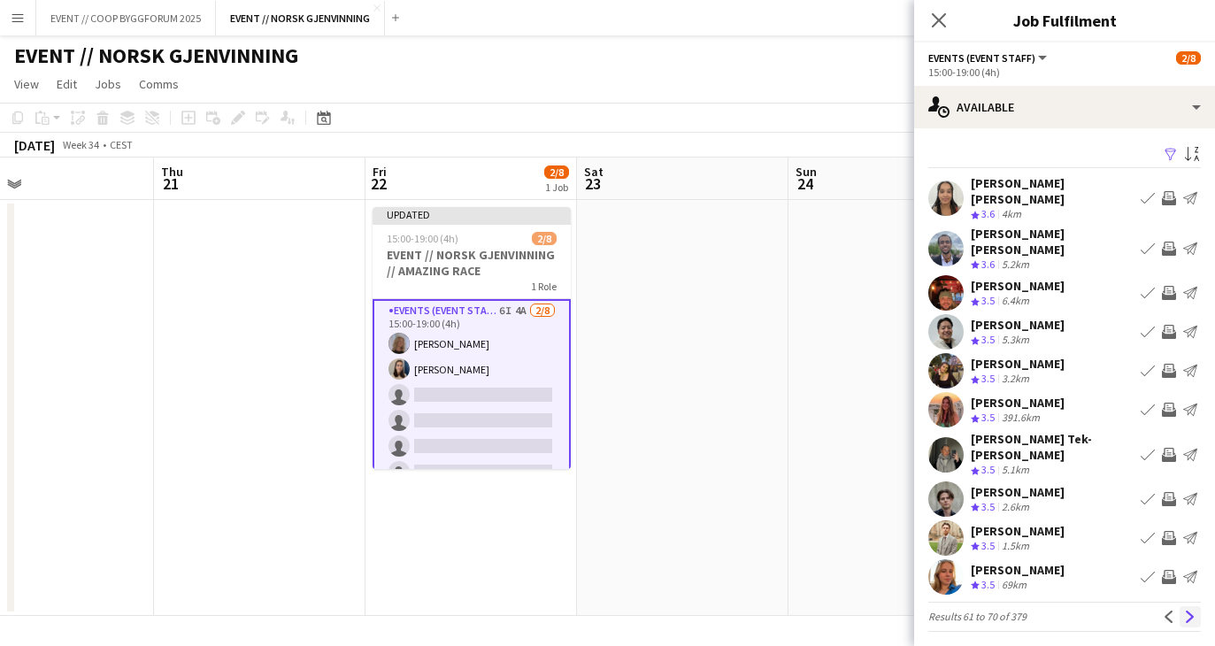
click at [1189, 611] on app-icon "Next" at bounding box center [1190, 617] width 12 height 12
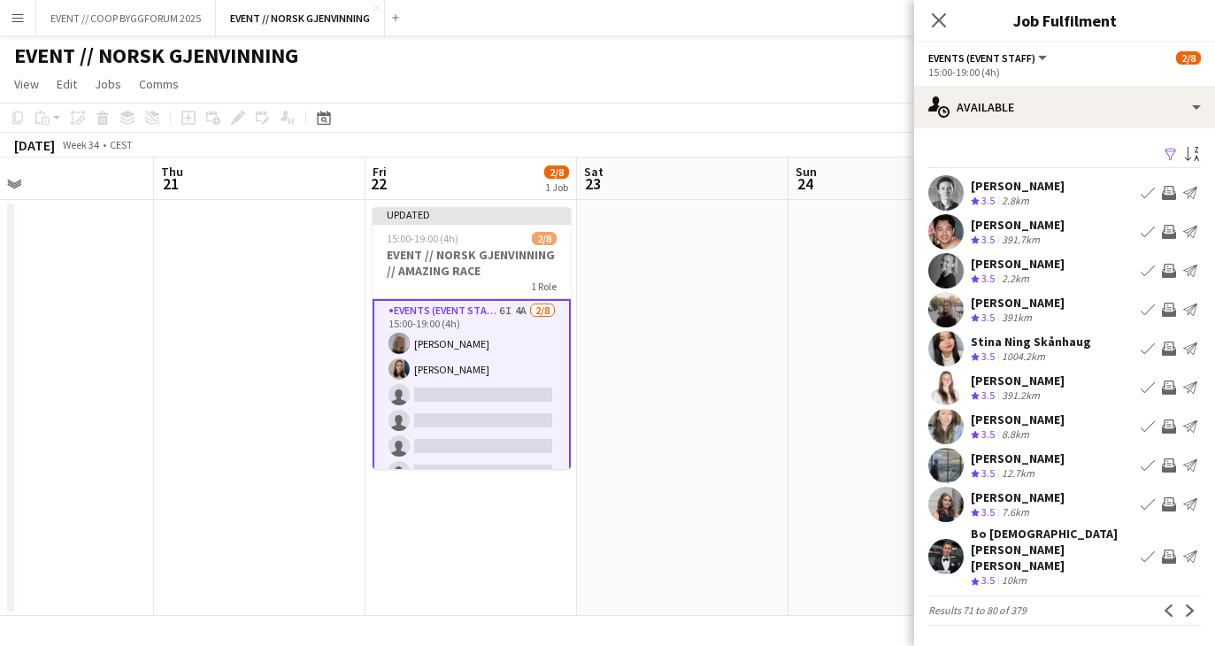
click at [1189, 604] on app-icon "Next" at bounding box center [1190, 610] width 12 height 12
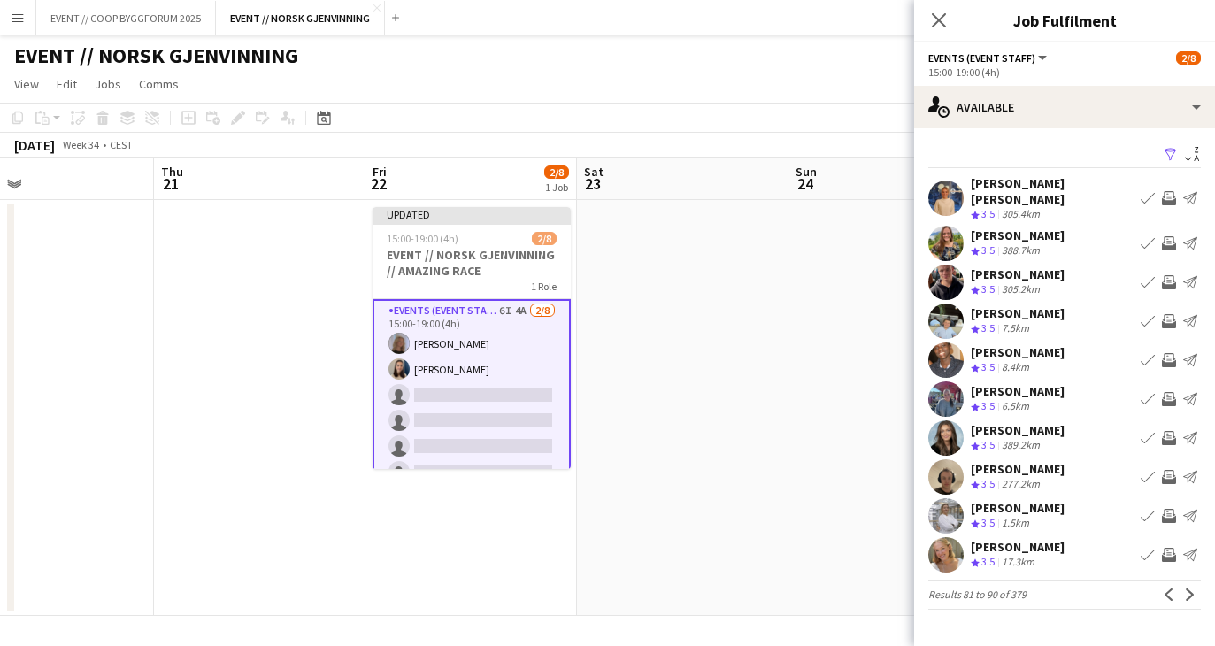
click at [1189, 589] on app-icon "Next" at bounding box center [1190, 595] width 12 height 12
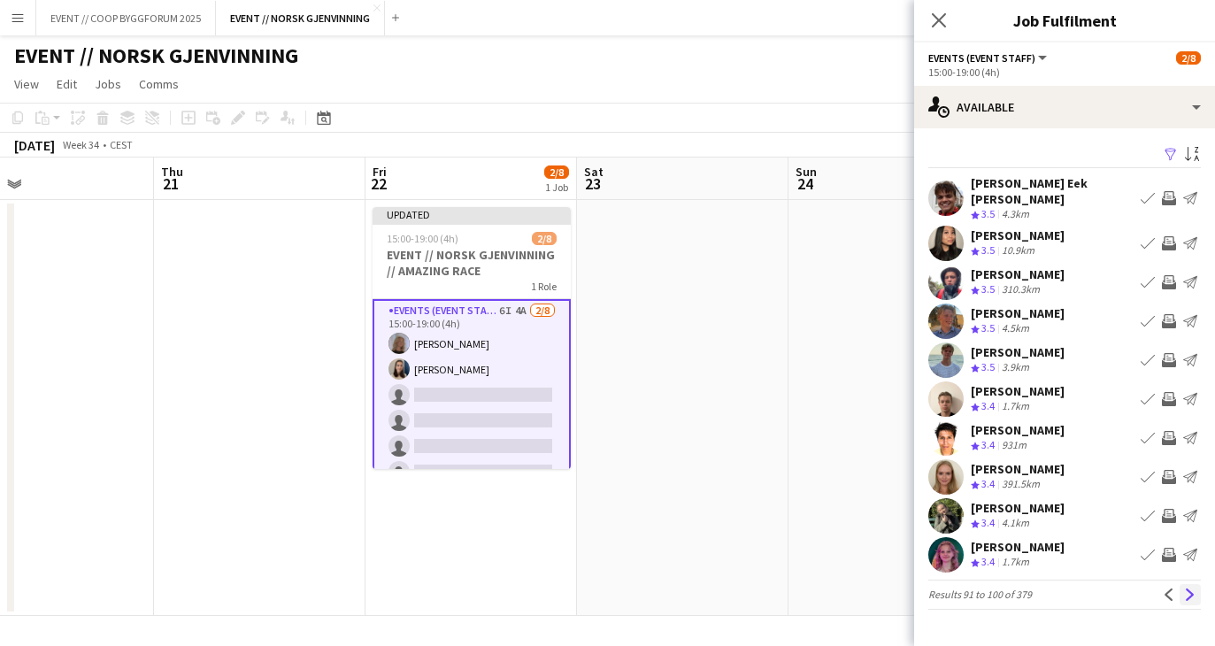
click at [1189, 589] on app-icon "Next" at bounding box center [1190, 595] width 12 height 12
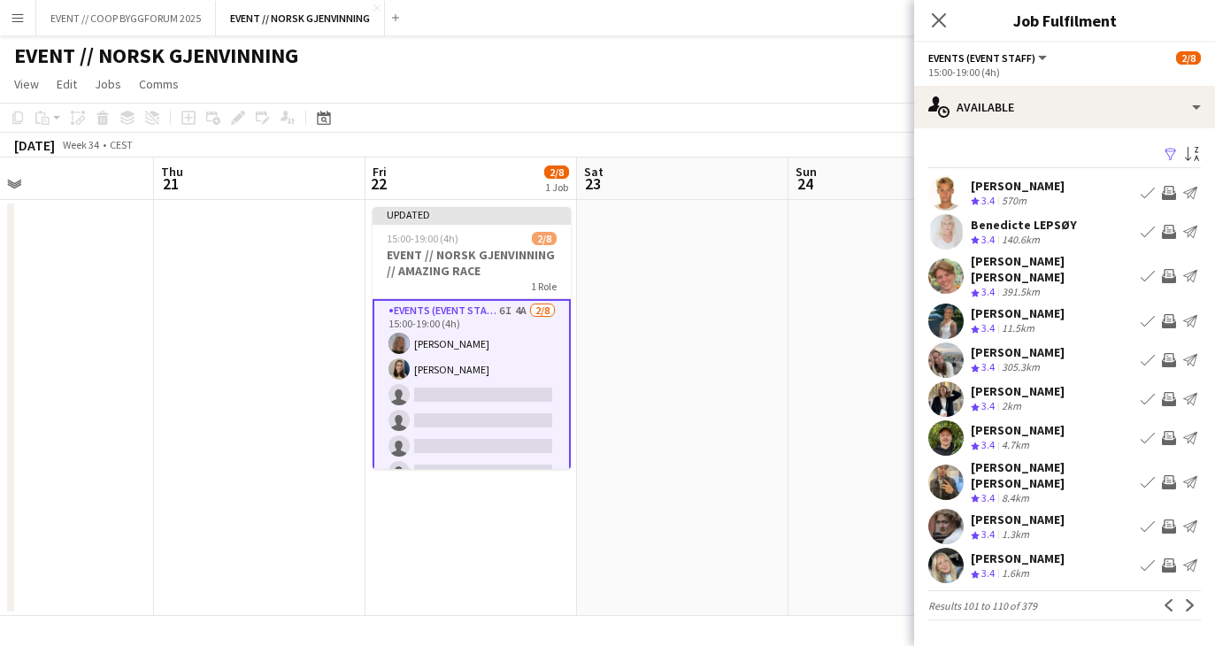
click at [1189, 599] on app-icon "Next" at bounding box center [1190, 605] width 12 height 12
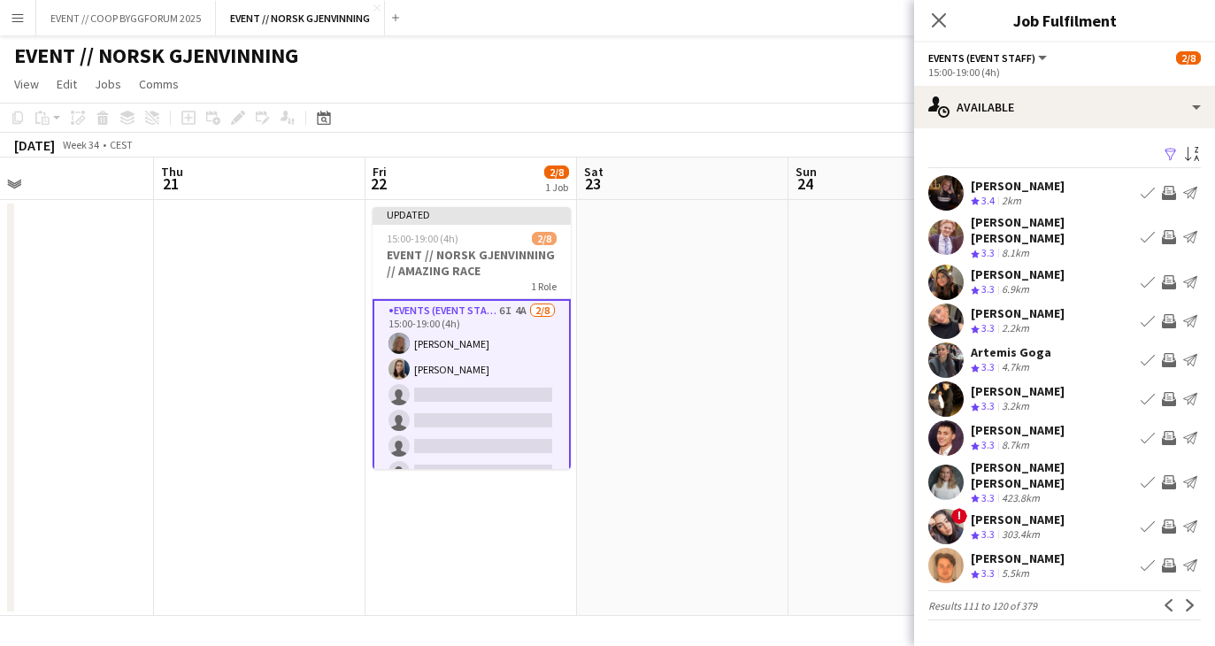
click at [1189, 599] on app-icon "Next" at bounding box center [1190, 605] width 12 height 12
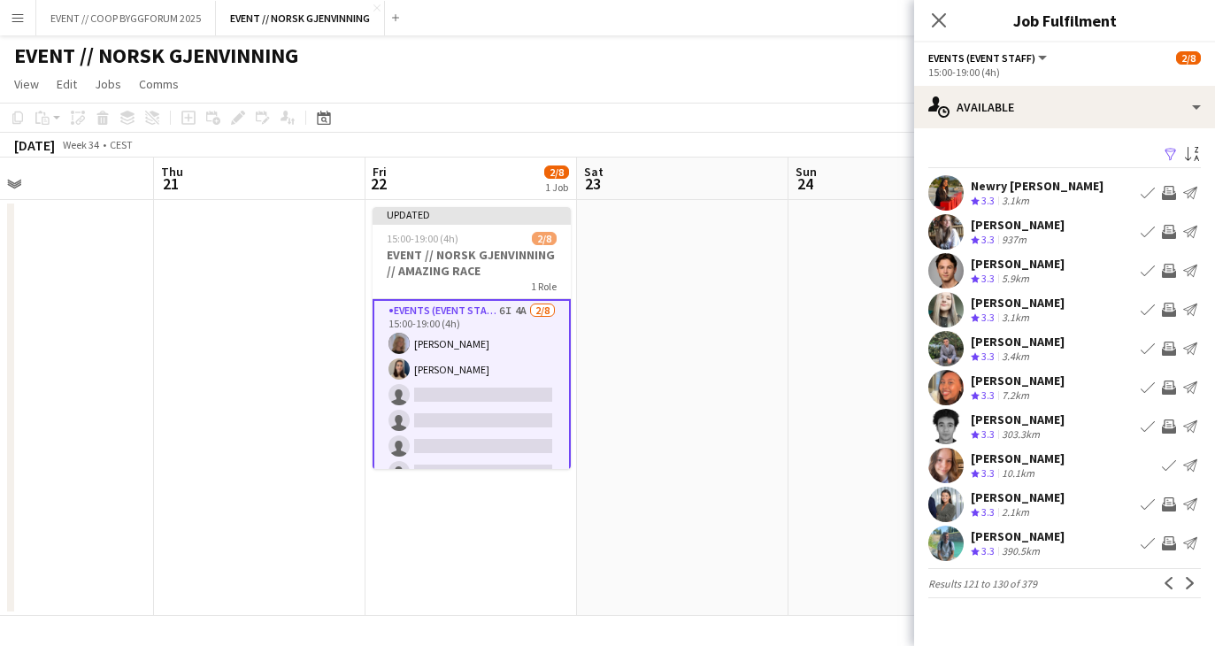
click at [1189, 577] on app-icon "Next" at bounding box center [1190, 583] width 12 height 12
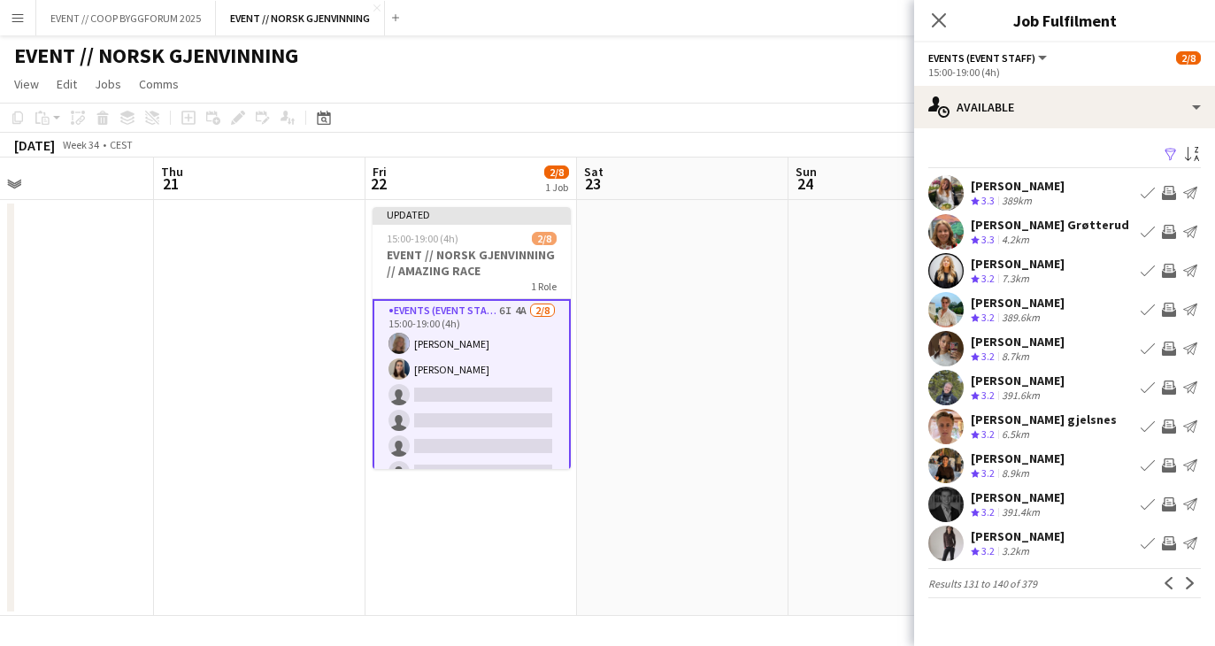
click at [1189, 577] on app-icon "Next" at bounding box center [1190, 583] width 12 height 12
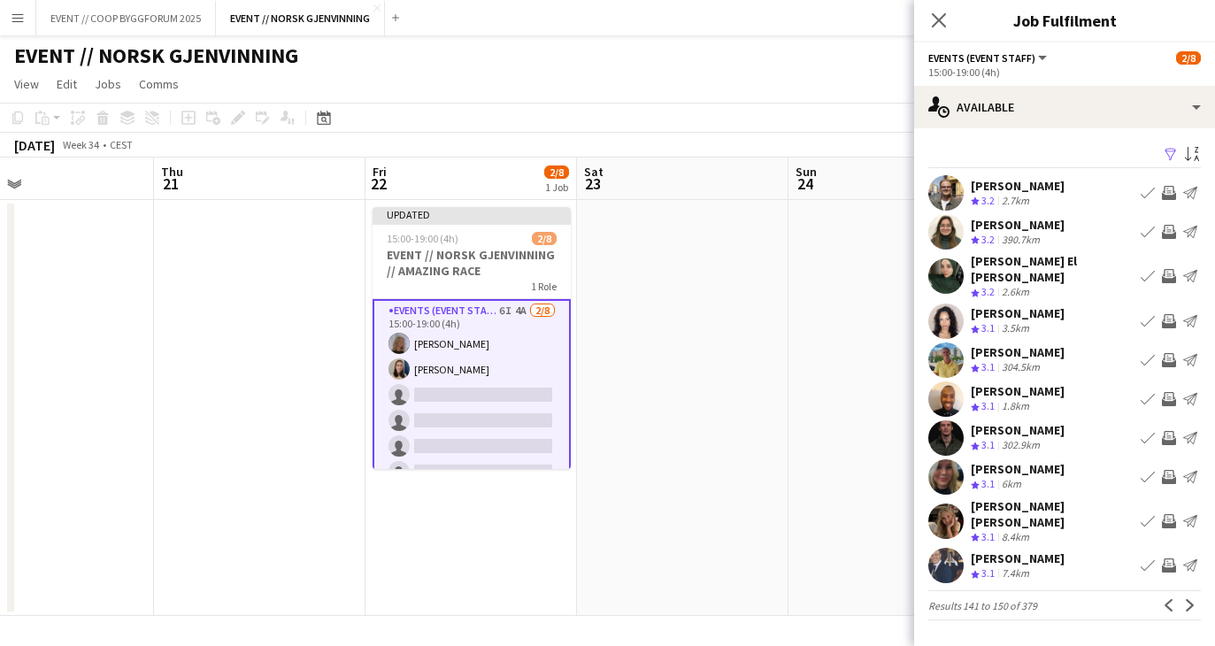
click at [1189, 599] on app-icon "Next" at bounding box center [1190, 605] width 12 height 12
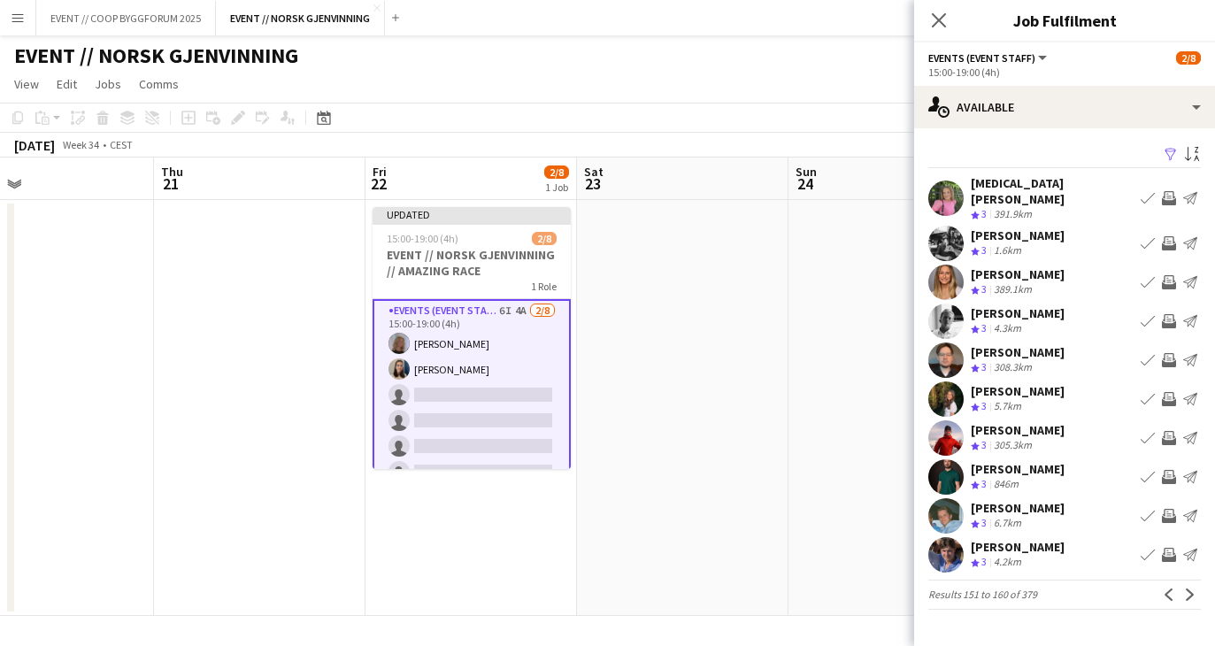
click at [1189, 577] on app-available-tab "Filter Sort asc [MEDICAL_DATA] Gundhus Crew rating 3 391.9km Book crew Invite c…" at bounding box center [1064, 375] width 301 height 467
click at [1189, 589] on app-icon "Next" at bounding box center [1190, 595] width 12 height 12
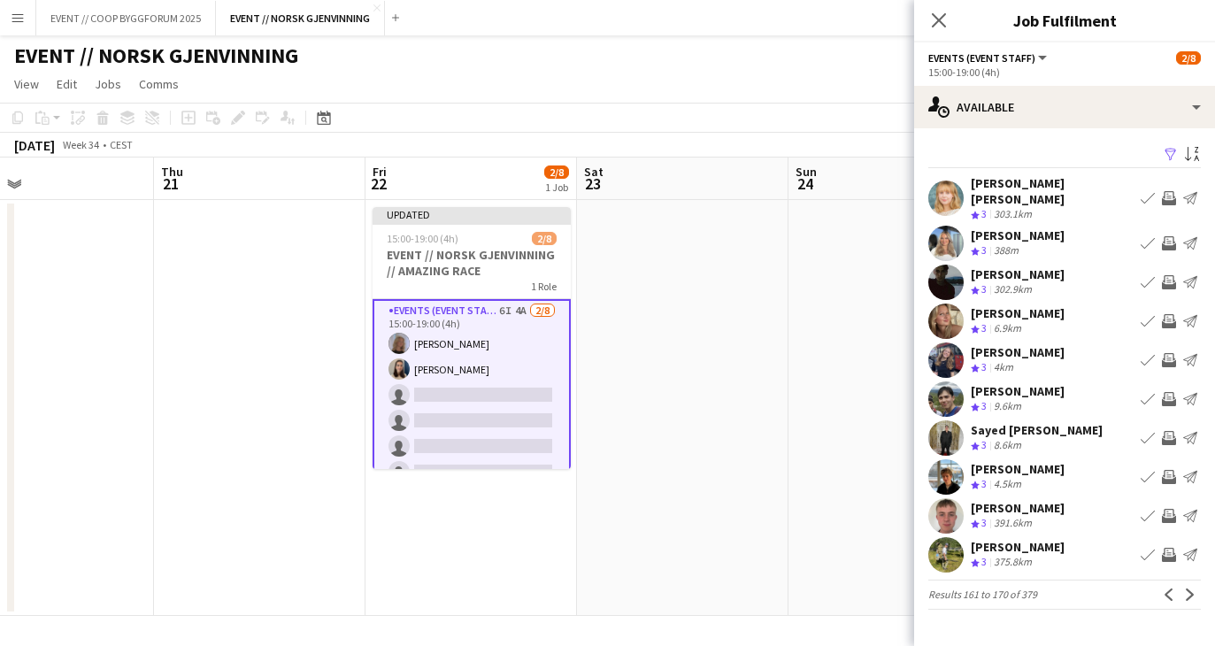
click at [1189, 589] on app-icon "Next" at bounding box center [1190, 595] width 12 height 12
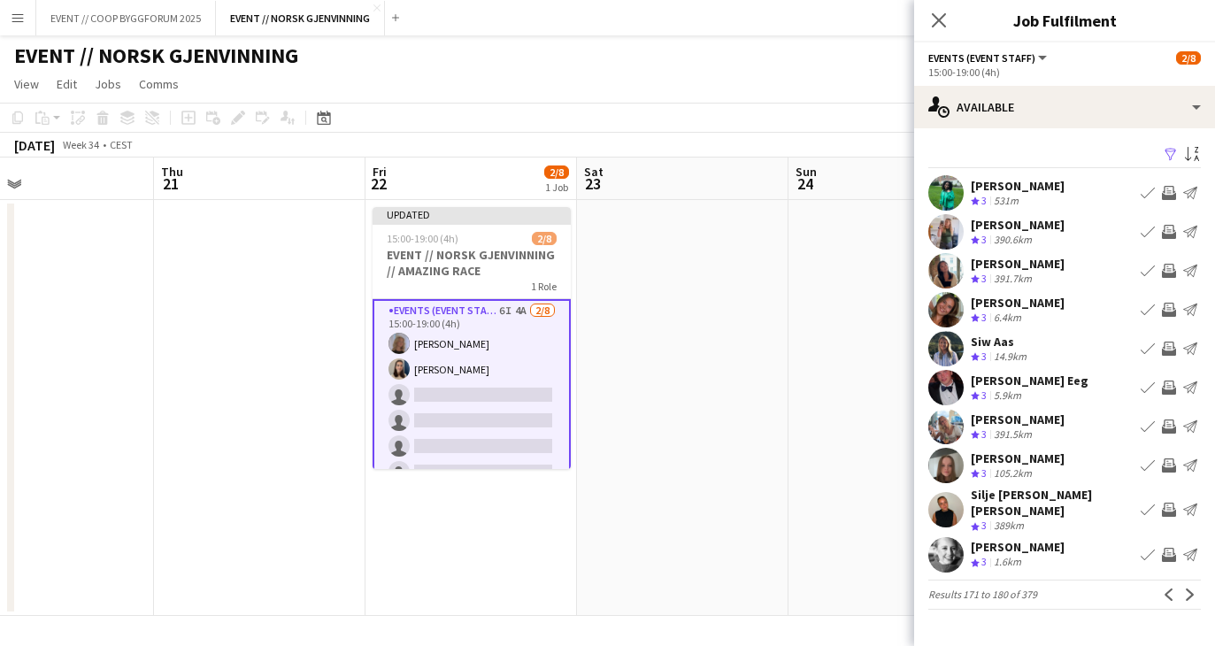
click at [1189, 589] on app-icon "Next" at bounding box center [1190, 595] width 12 height 12
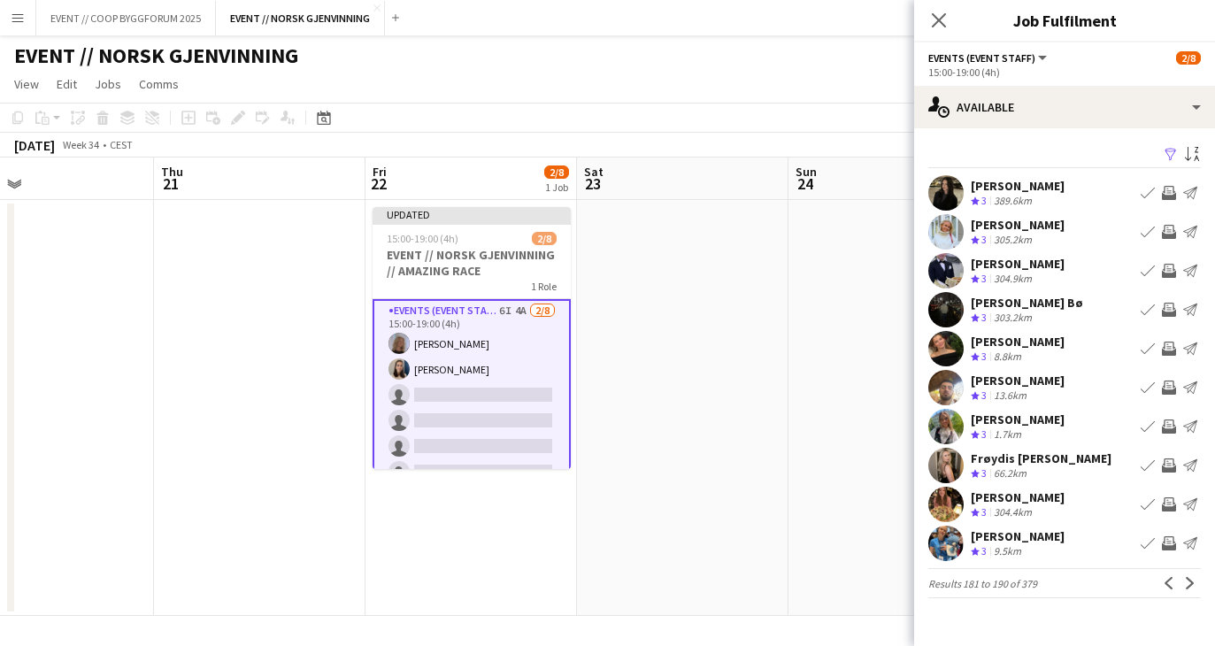
click at [1189, 589] on app-icon "Next" at bounding box center [1190, 583] width 12 height 12
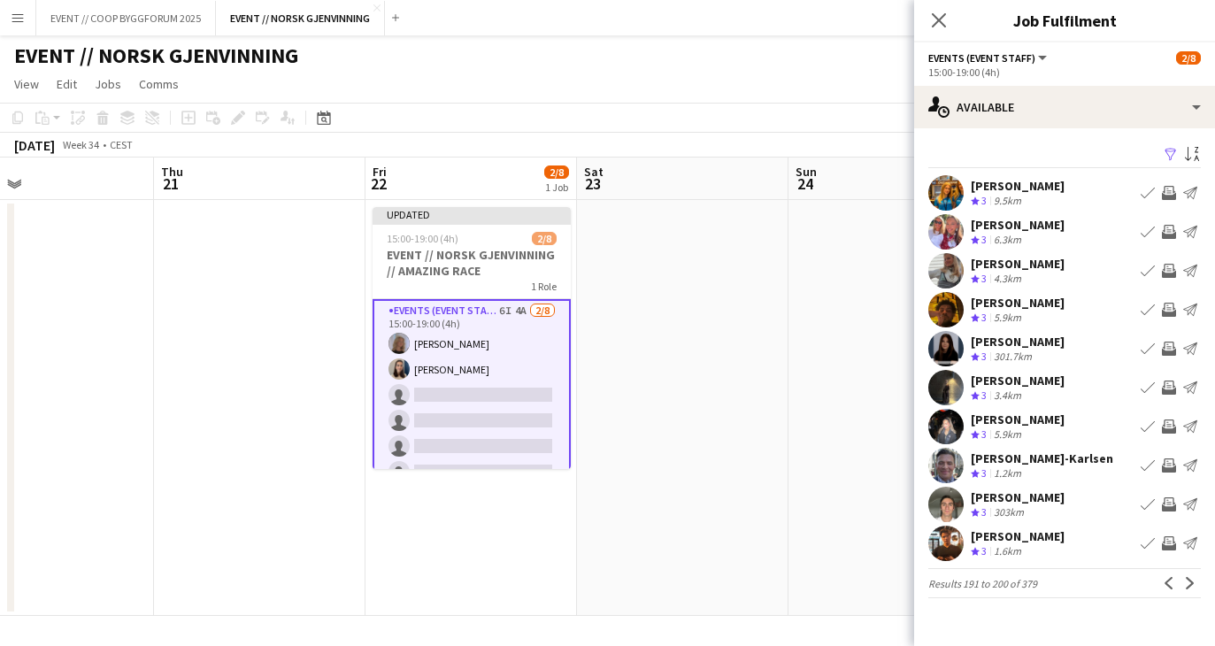
click at [1189, 589] on app-icon "Next" at bounding box center [1190, 583] width 12 height 12
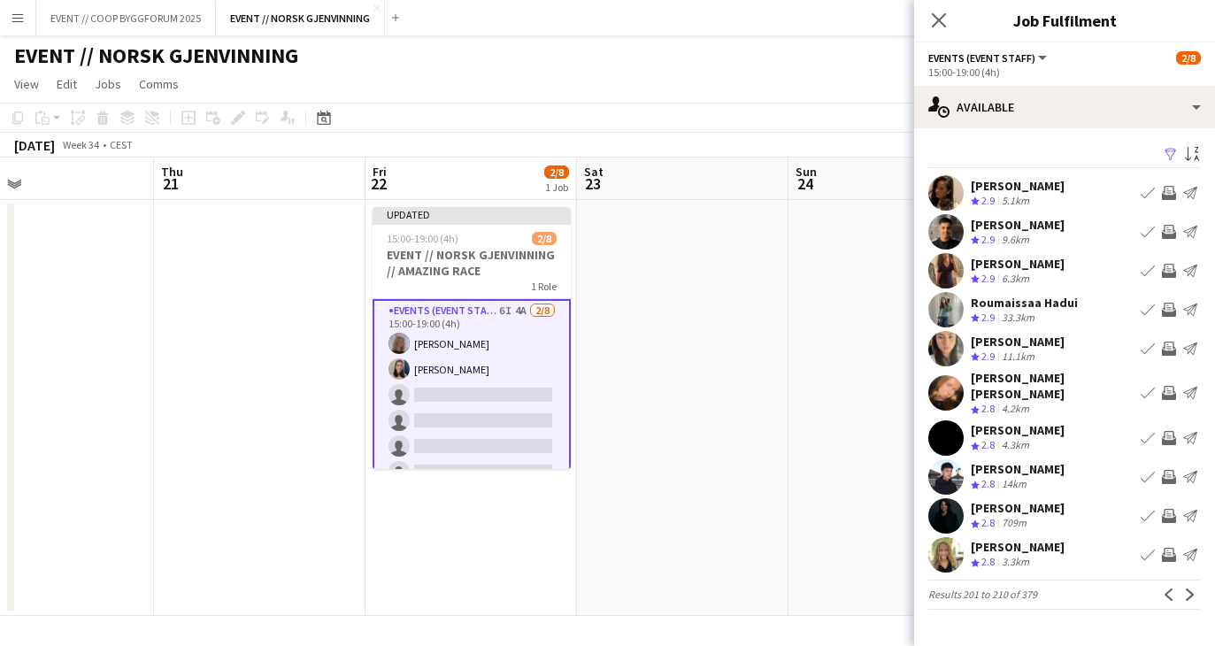
click at [1189, 589] on app-icon "Next" at bounding box center [1190, 595] width 12 height 12
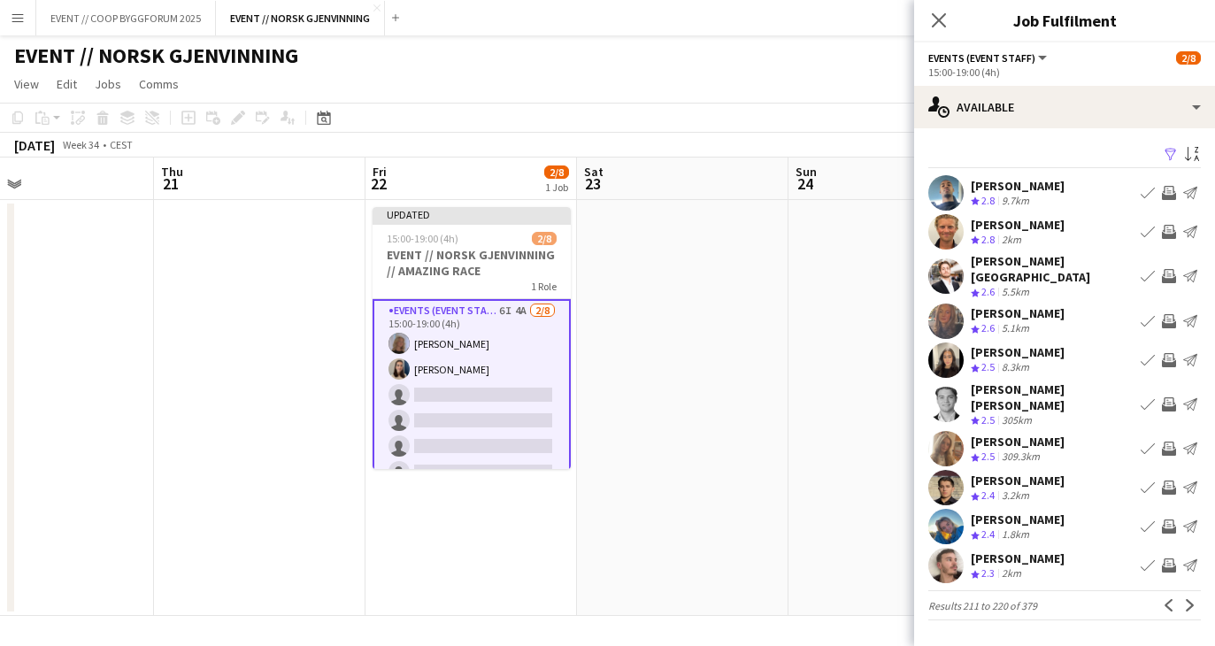
click at [1189, 599] on app-icon "Next" at bounding box center [1190, 605] width 12 height 12
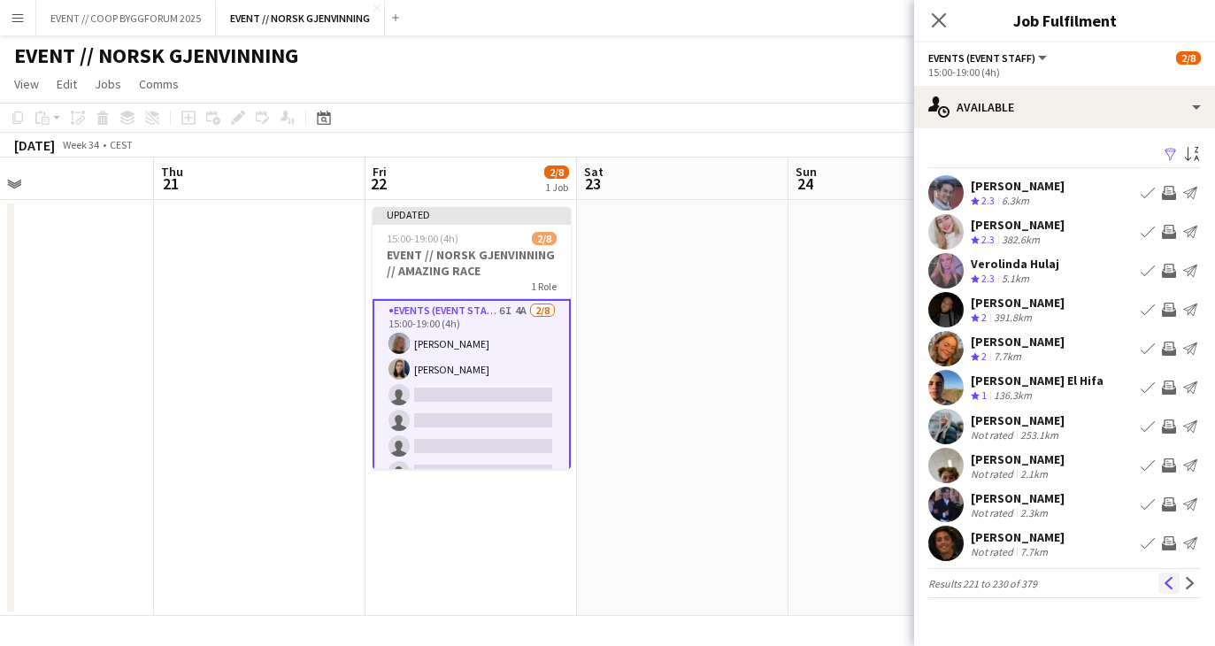
click at [1166, 575] on button "Previous" at bounding box center [1168, 583] width 21 height 21
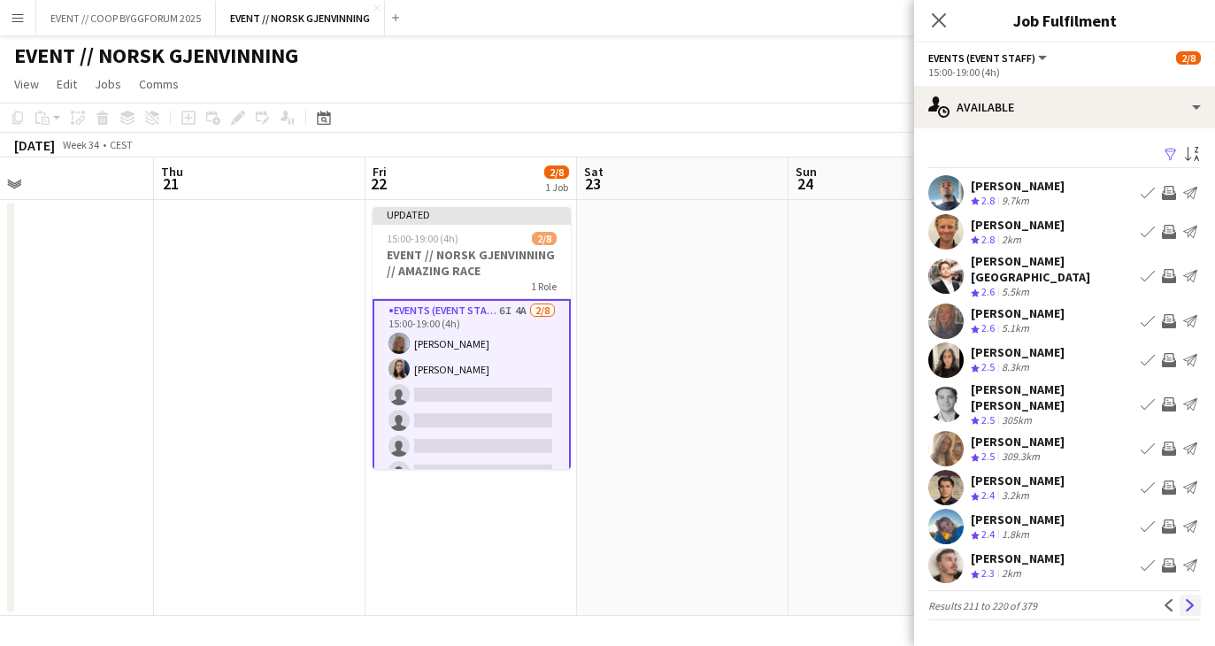
click at [1183, 595] on button "Next" at bounding box center [1190, 605] width 21 height 21
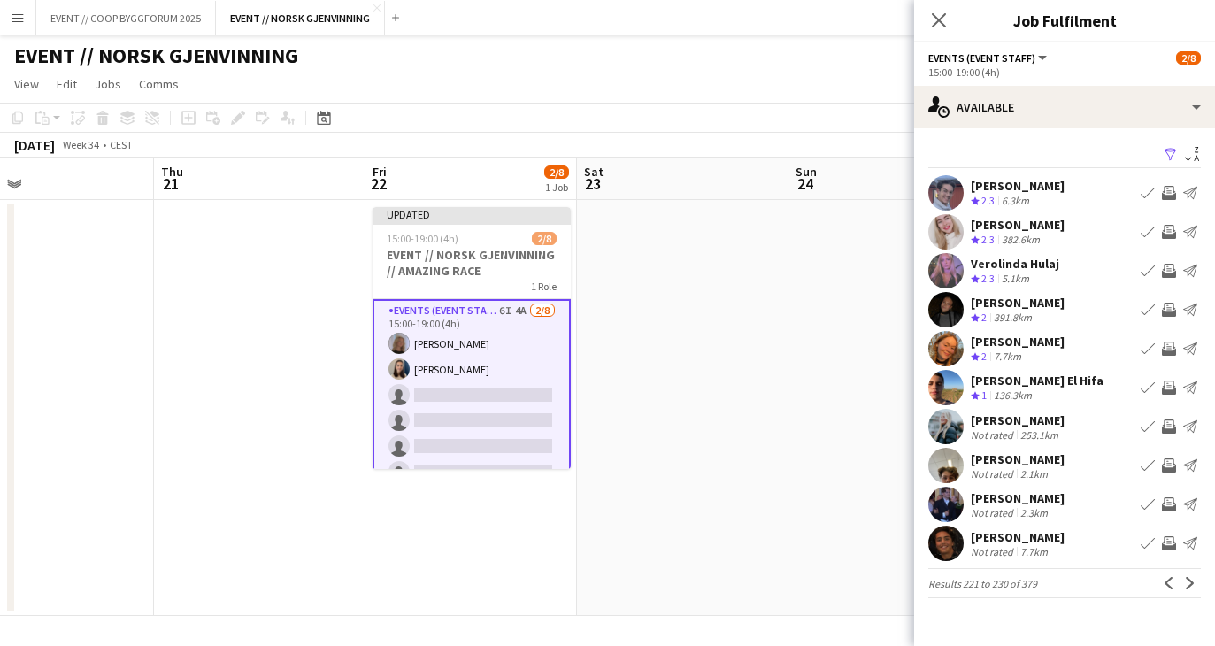
click at [945, 265] on app-user-avatar at bounding box center [945, 270] width 35 height 35
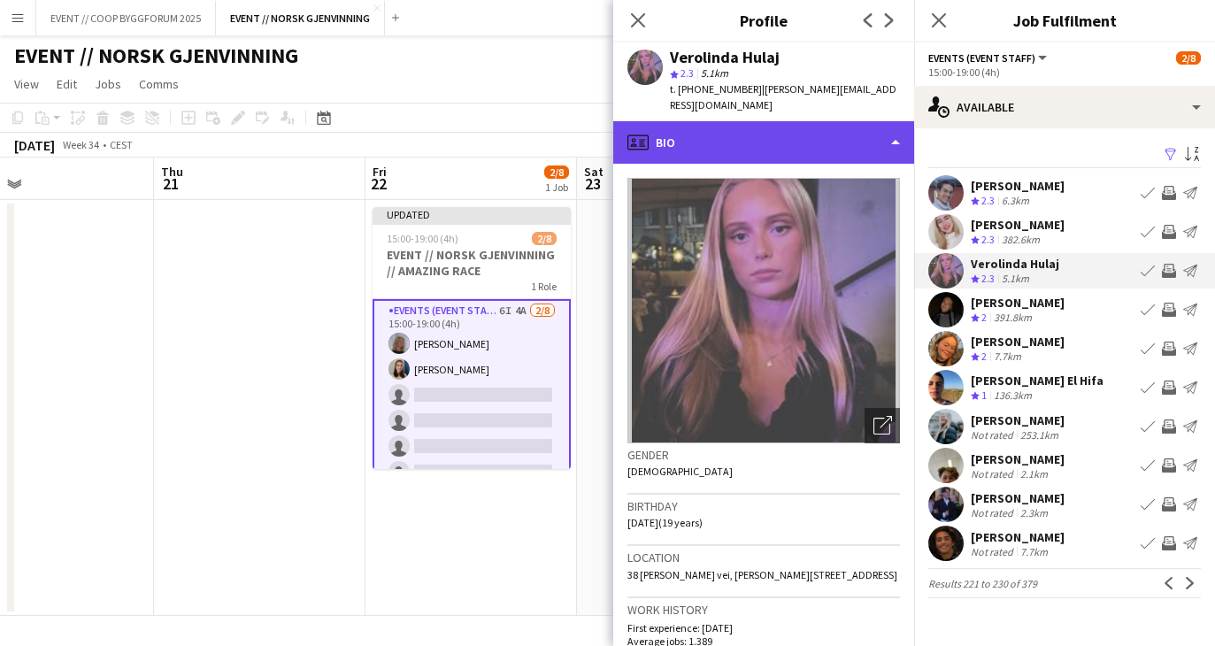
click at [844, 136] on div "profile Bio" at bounding box center [763, 142] width 301 height 42
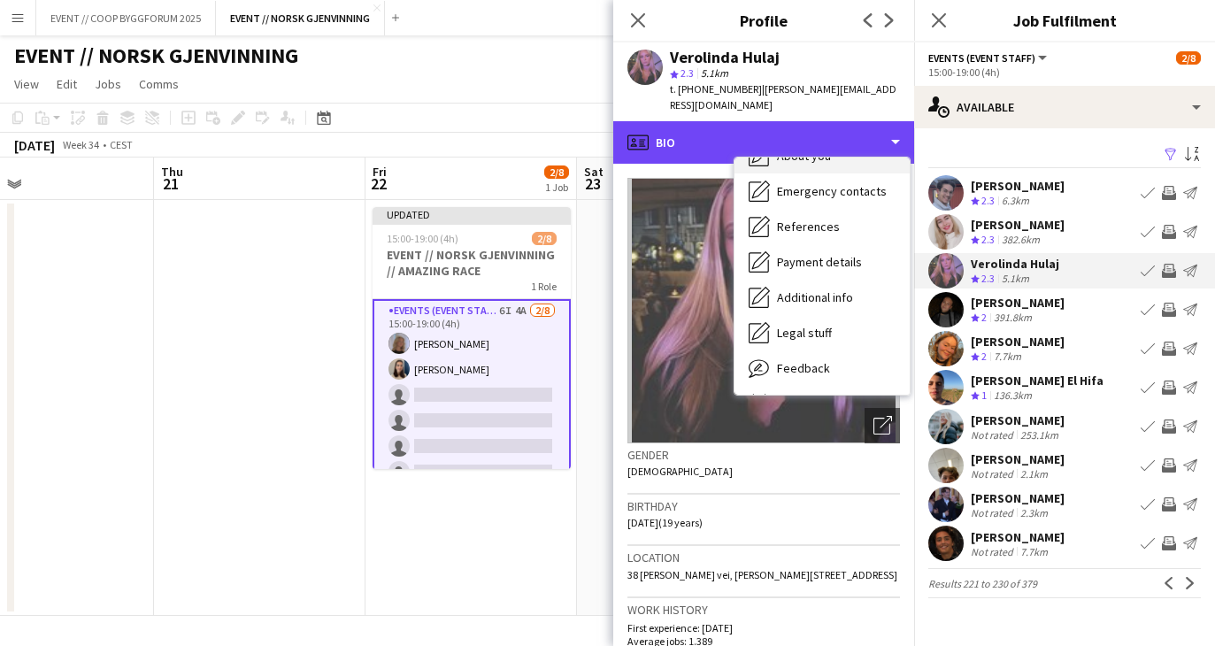
scroll to position [166, 0]
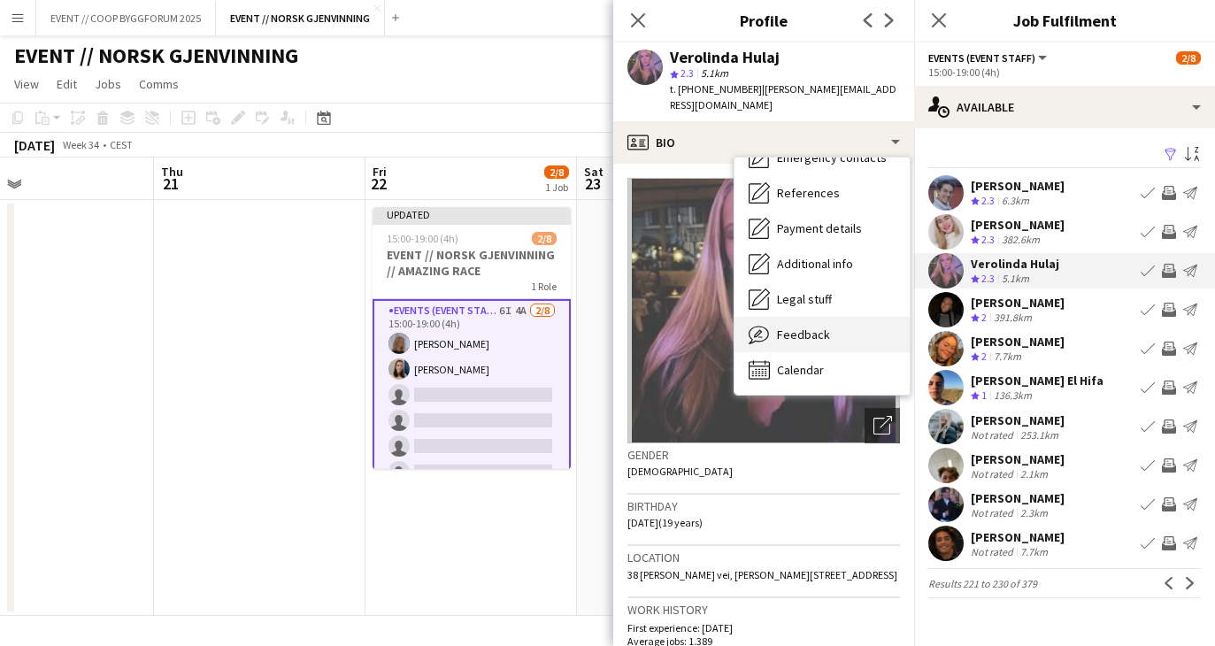
click at [813, 327] on span "Feedback" at bounding box center [803, 335] width 53 height 16
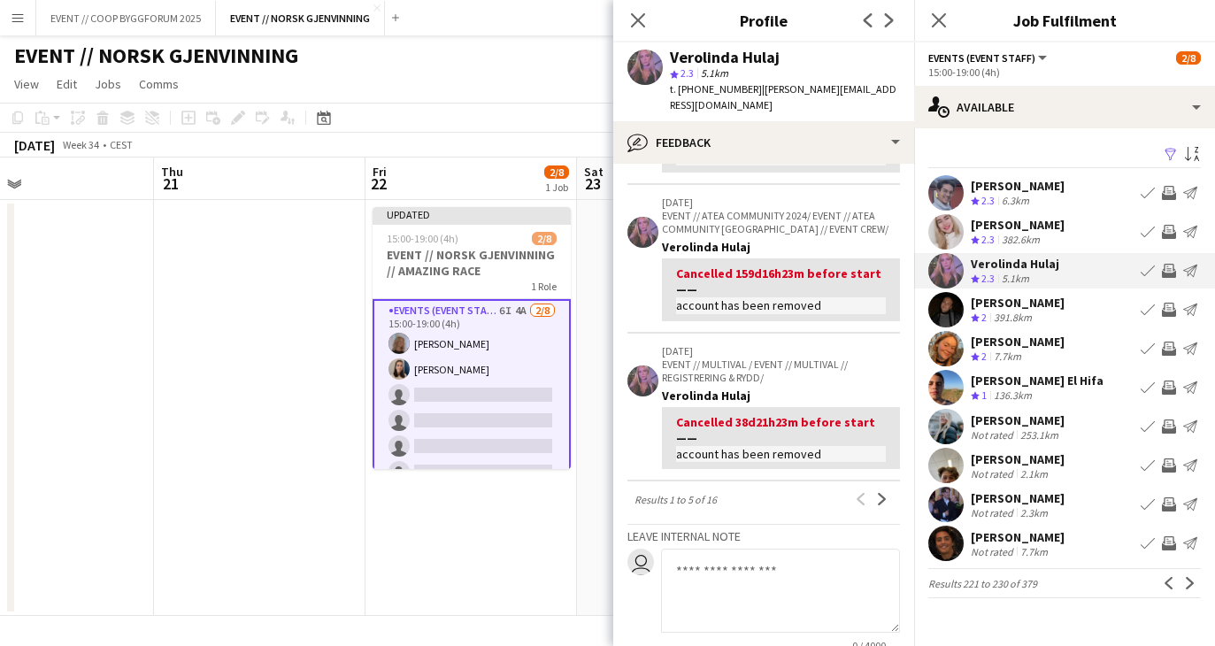
scroll to position [574, 0]
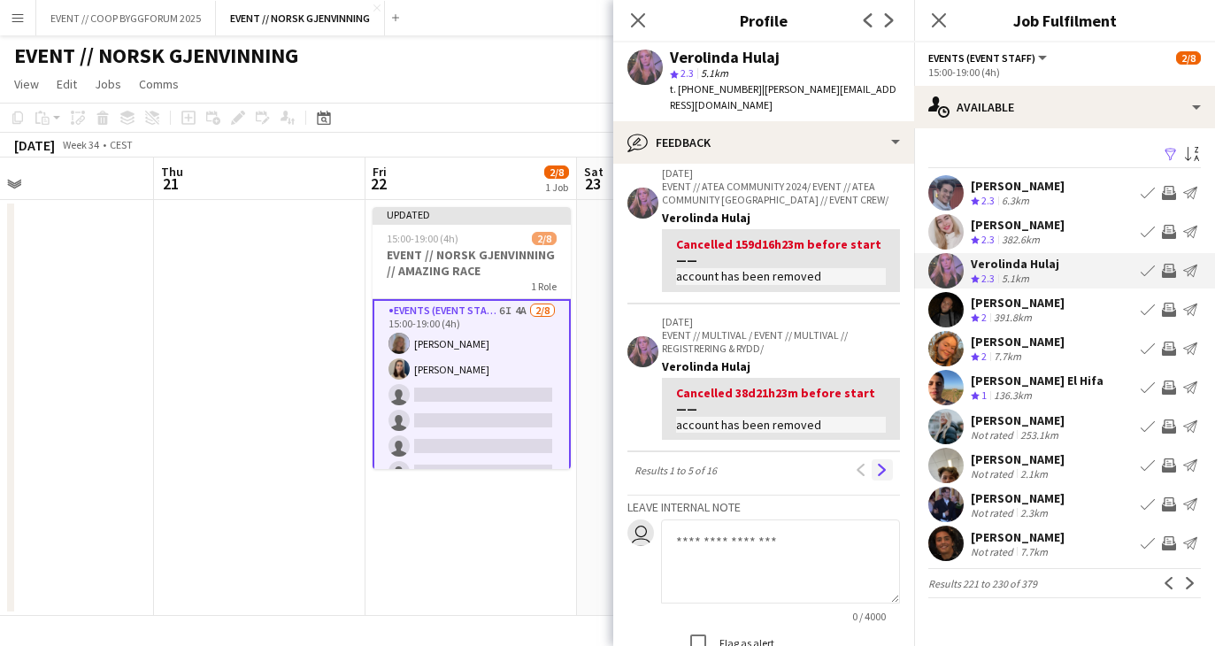
click at [883, 464] on app-icon "Next" at bounding box center [882, 470] width 12 height 12
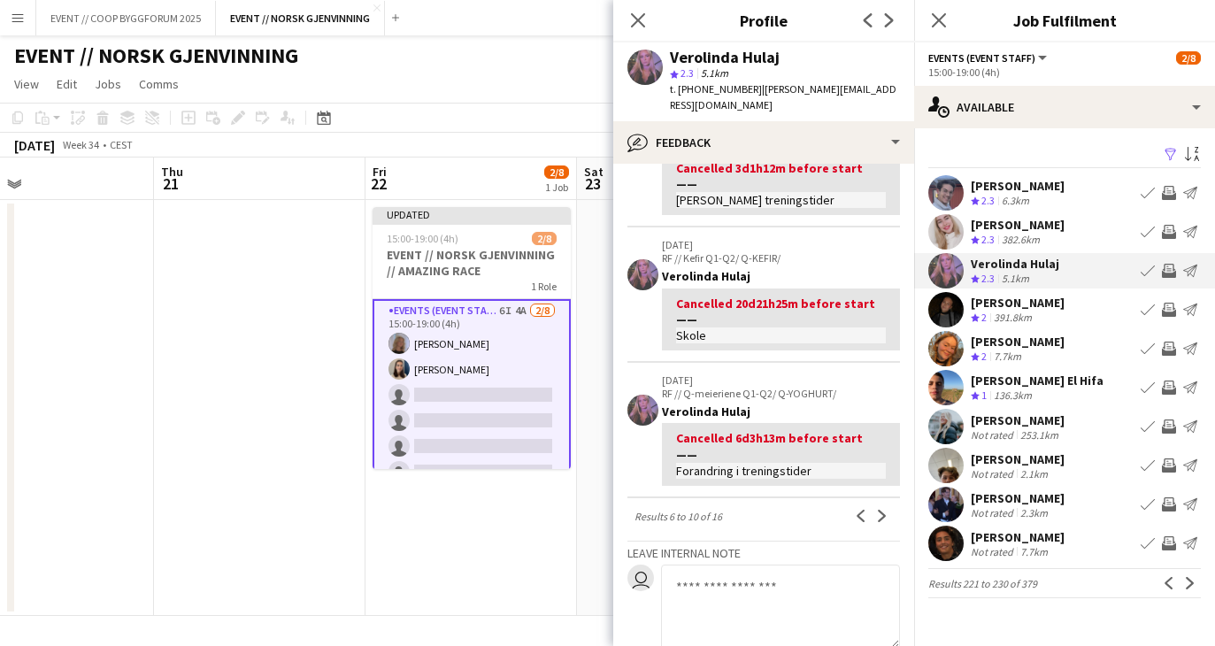
scroll to position [633, 0]
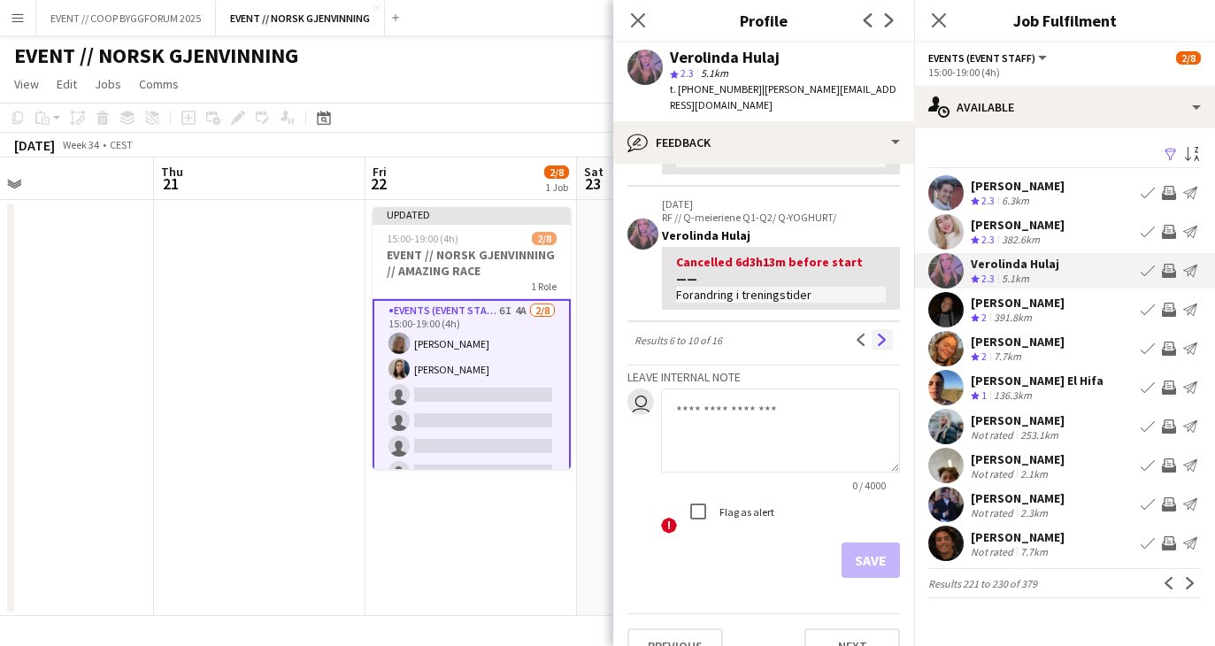
click at [881, 329] on button "Next" at bounding box center [882, 339] width 21 height 21
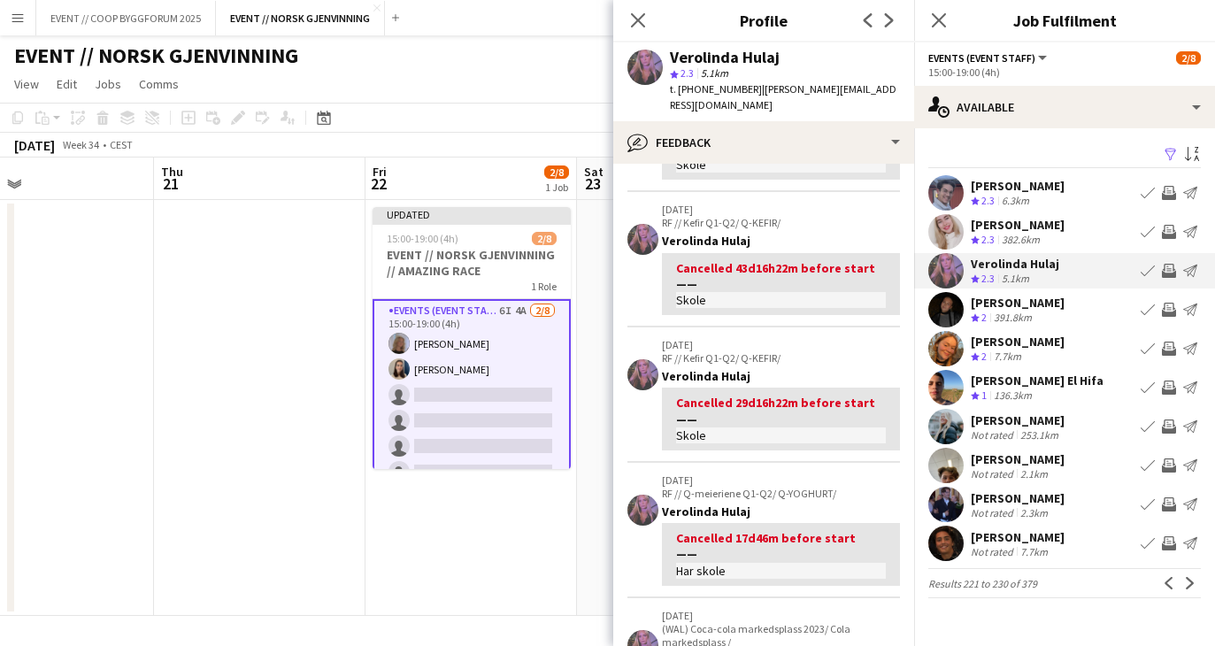
scroll to position [0, 0]
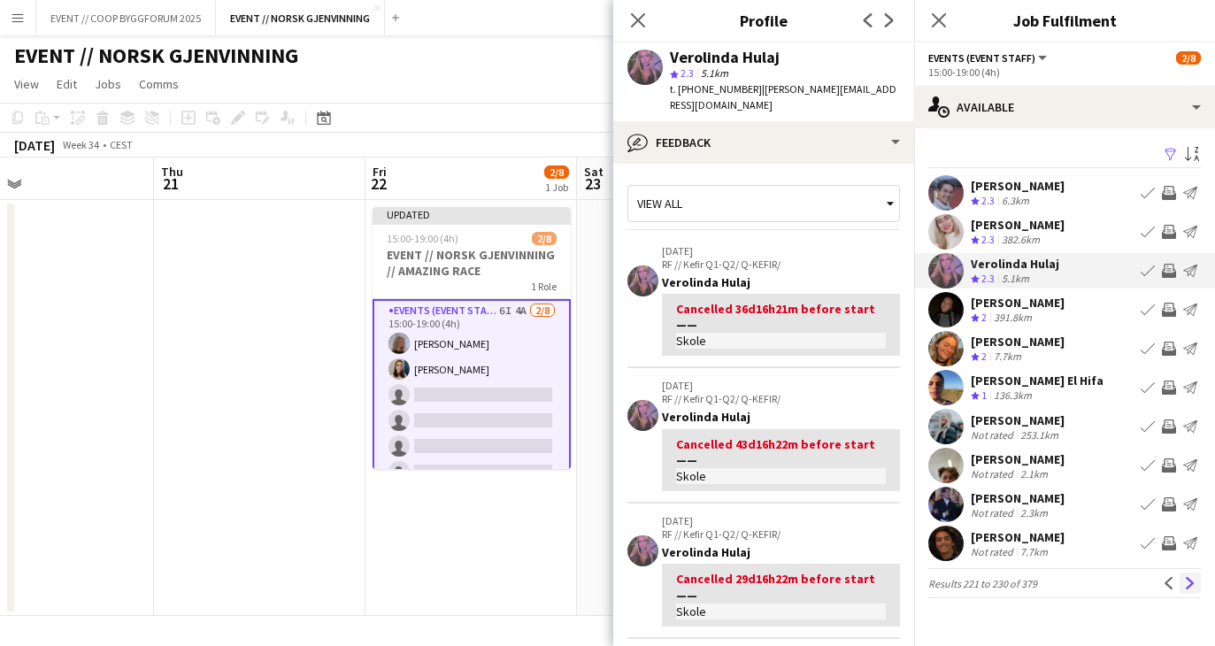
click at [1192, 582] on app-icon "Next" at bounding box center [1190, 583] width 12 height 12
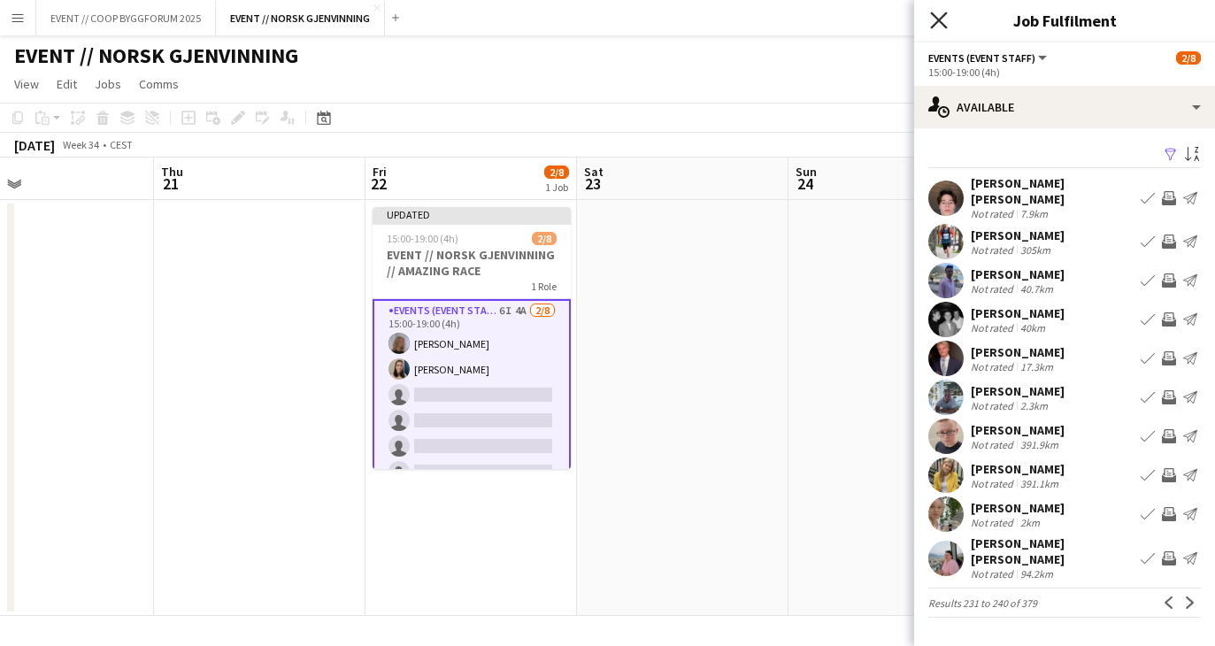
click at [933, 23] on icon "Close pop-in" at bounding box center [938, 20] width 17 height 17
